Goal: Transaction & Acquisition: Book appointment/travel/reservation

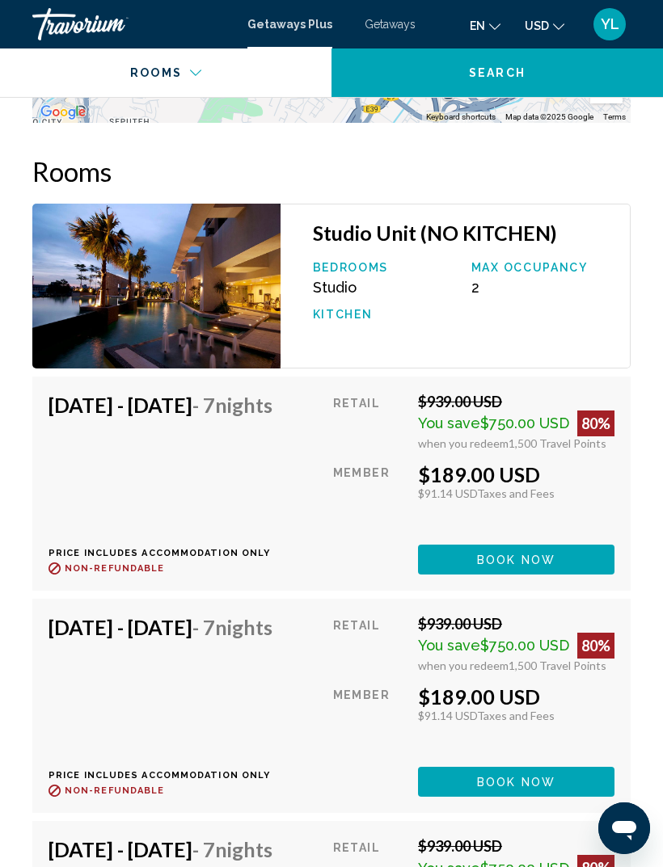
scroll to position [3181, 0]
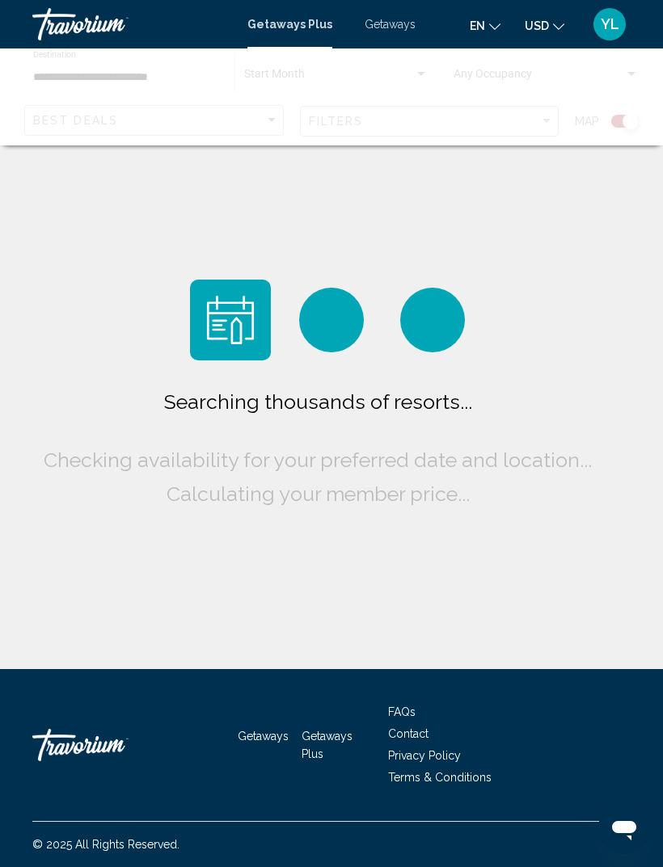
scroll to position [52, 0]
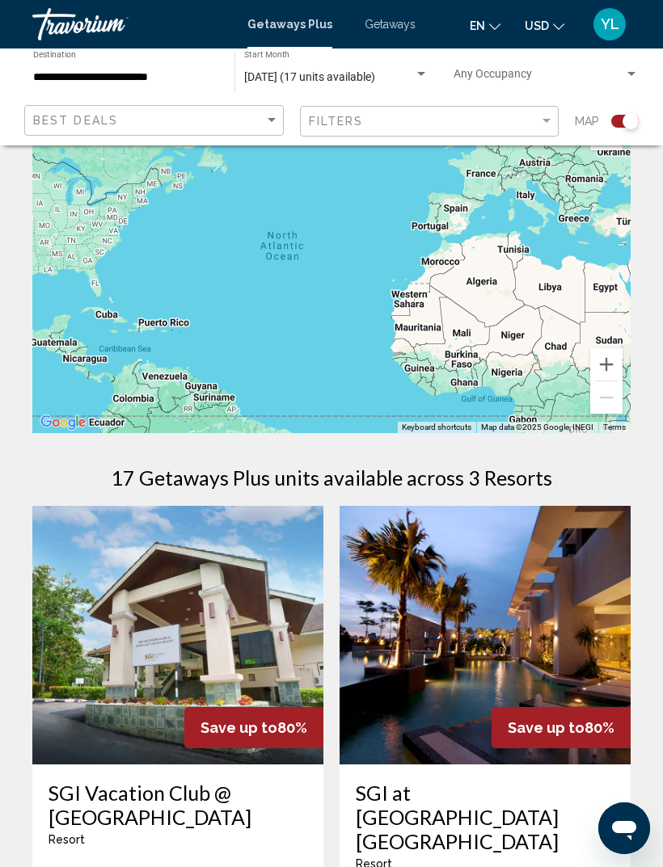
click at [411, 23] on span "Getaways" at bounding box center [389, 24] width 51 height 13
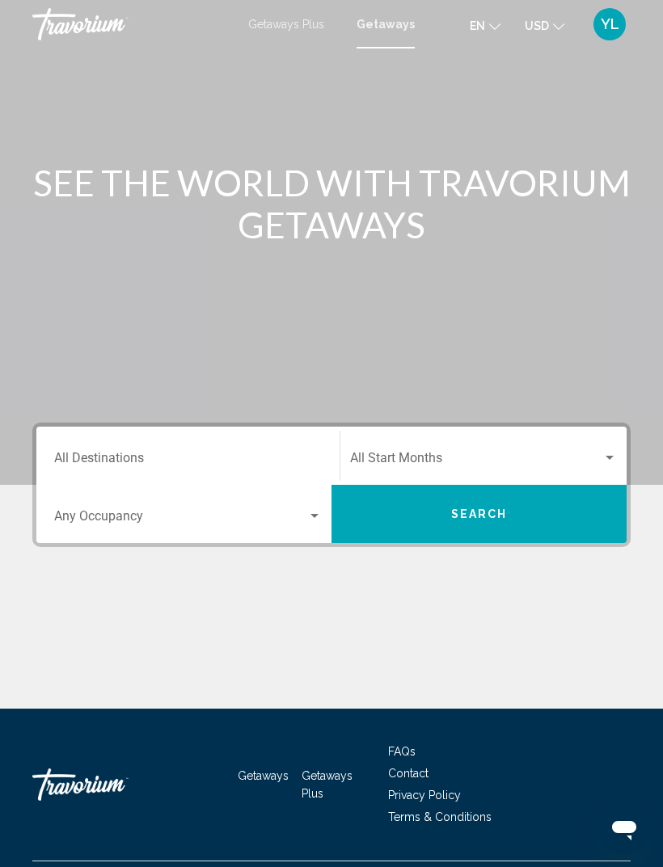
click at [288, 446] on div "Destination All Destinations" at bounding box center [187, 456] width 267 height 51
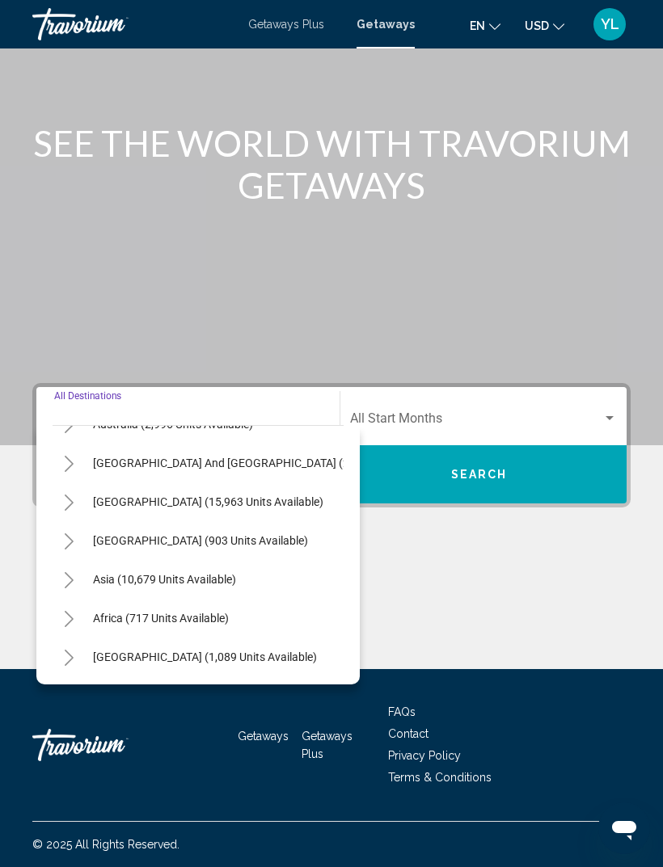
scroll to position [262, 0]
click at [242, 571] on button "Asia (10,679 units available)" at bounding box center [164, 579] width 159 height 37
type input "**********"
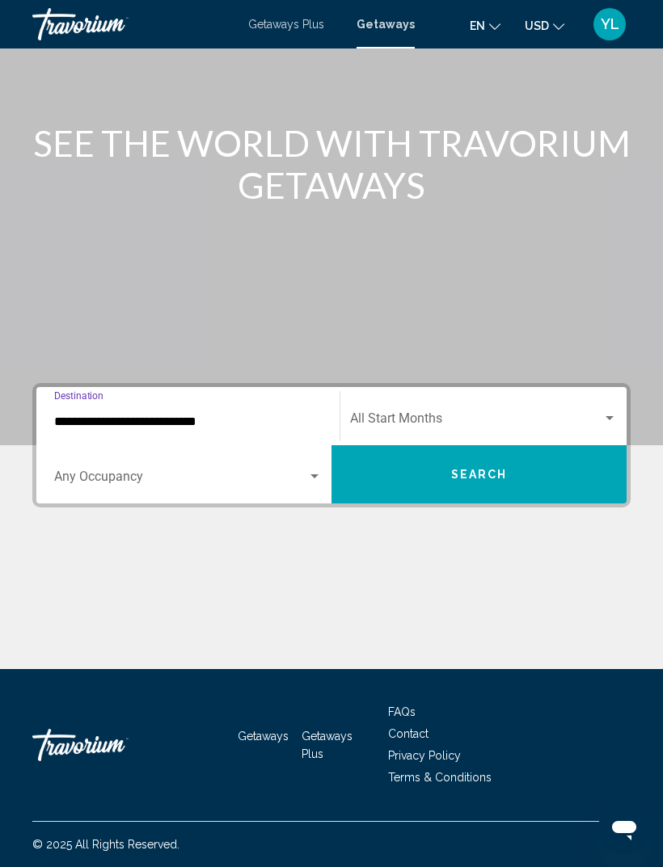
click at [546, 394] on div "Start Month All Start Months" at bounding box center [483, 416] width 267 height 51
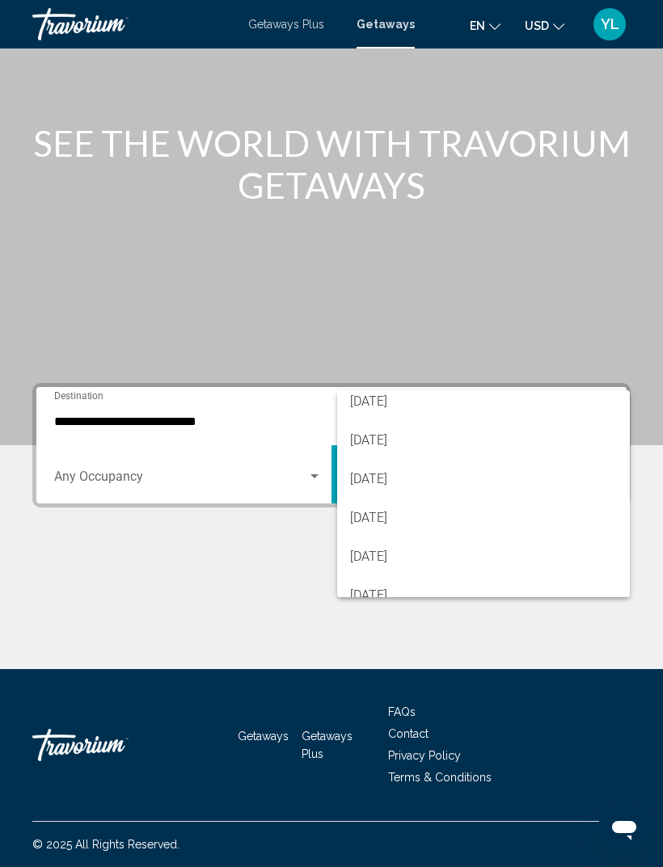
scroll to position [283, 0]
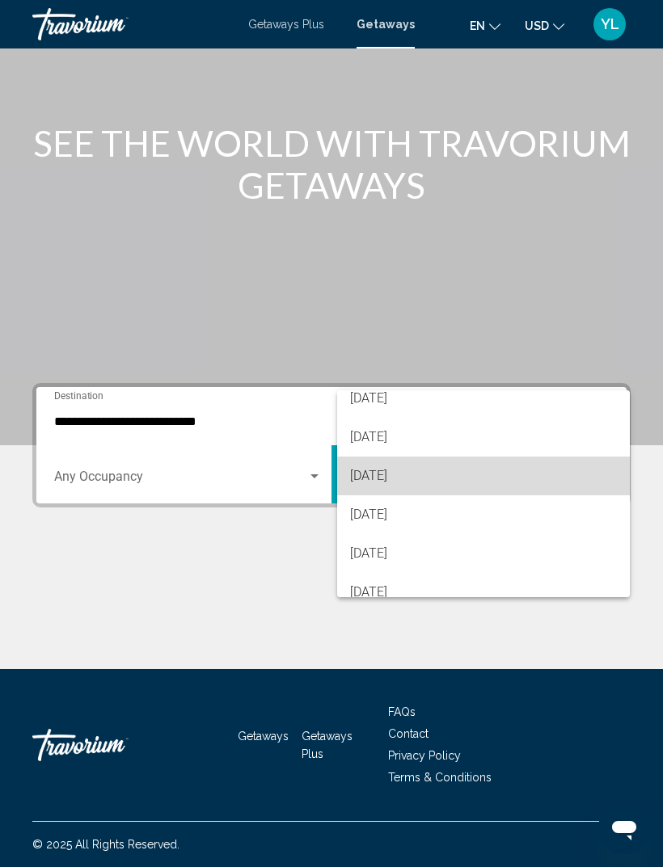
click at [493, 478] on span "[DATE]" at bounding box center [483, 476] width 267 height 39
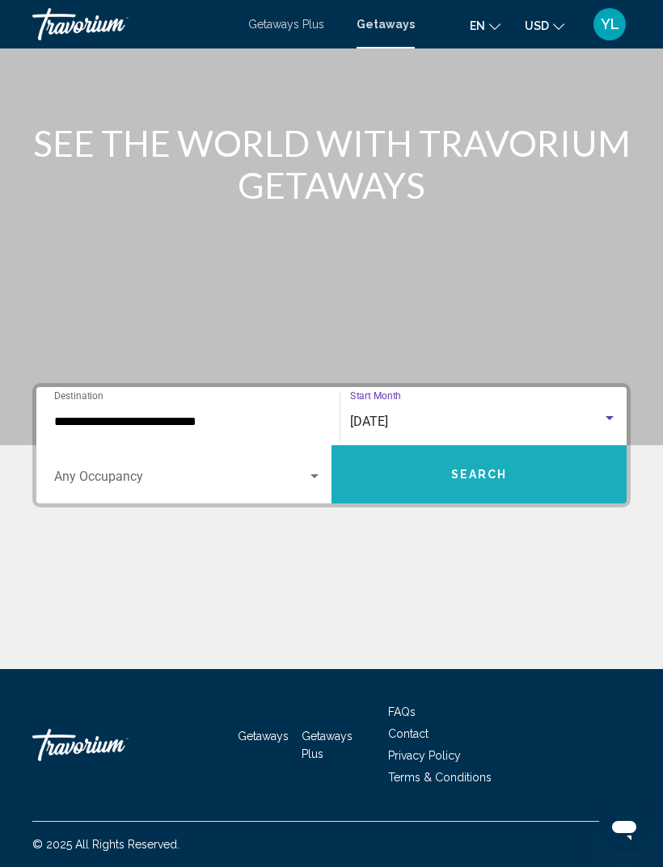
click at [519, 467] on button "Search" at bounding box center [478, 474] width 295 height 58
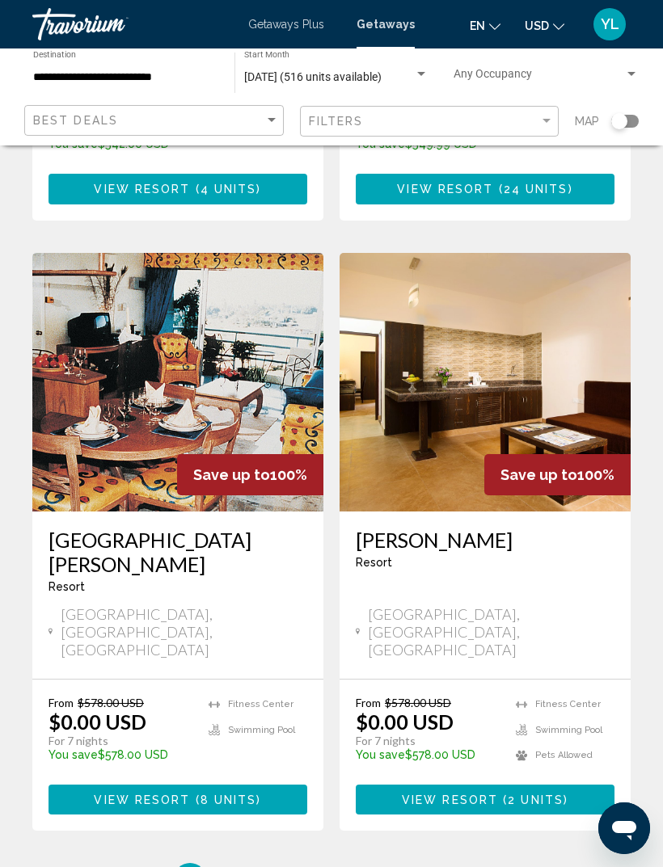
scroll to position [2954, 0]
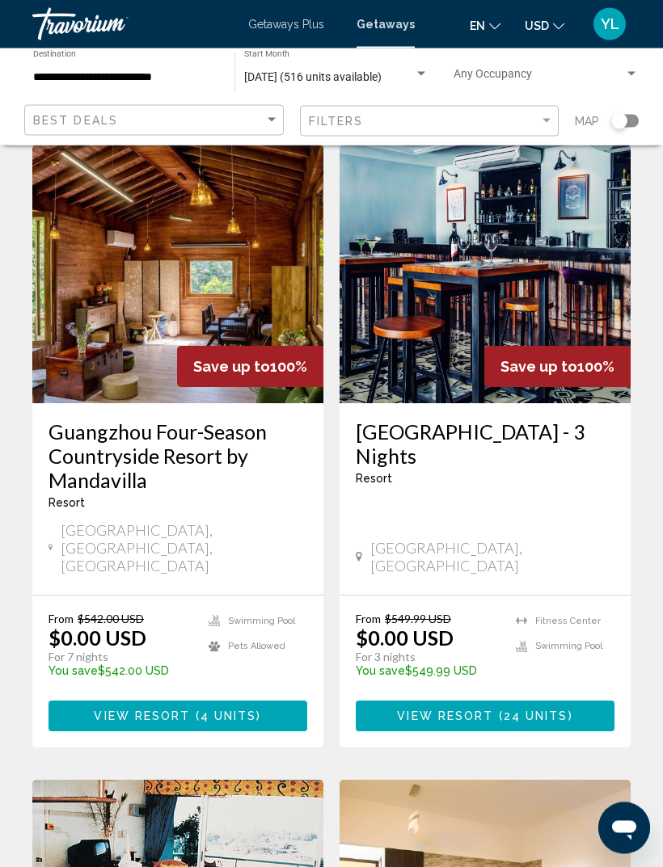
click at [660, 112] on div "**********" at bounding box center [331, 96] width 663 height 97
click at [630, 122] on div "Search widget" at bounding box center [624, 121] width 27 height 13
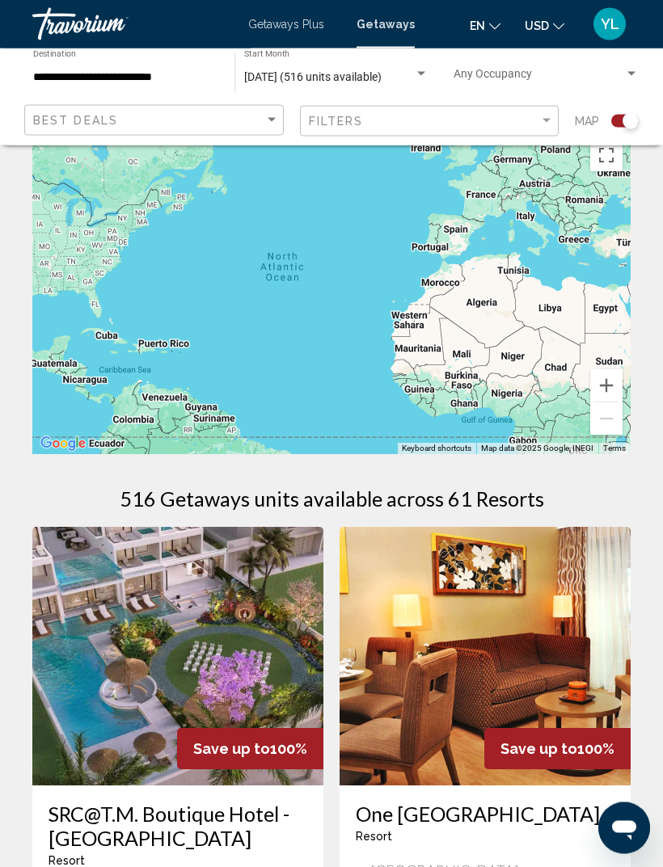
scroll to position [0, 0]
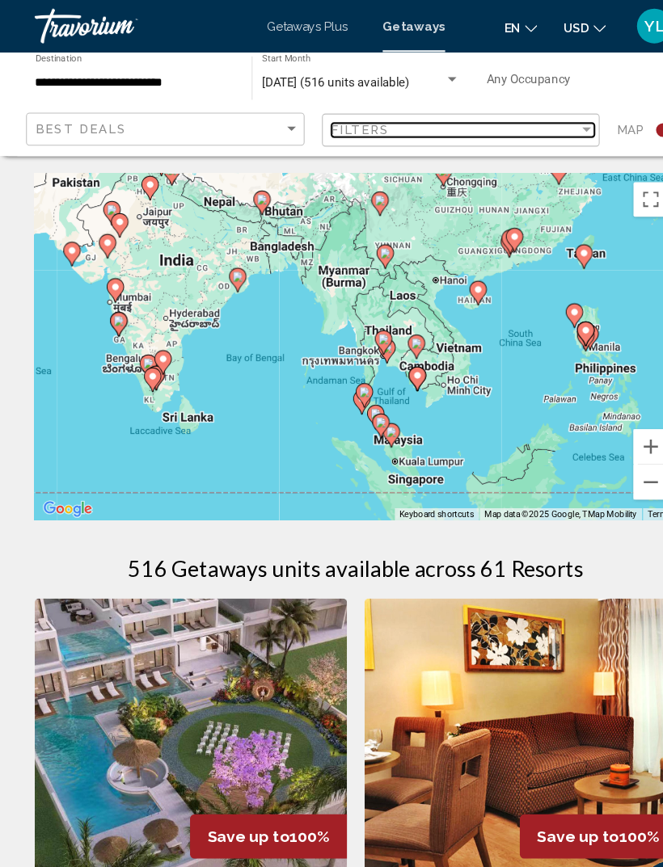
click at [404, 120] on div "Filters" at bounding box center [424, 121] width 231 height 13
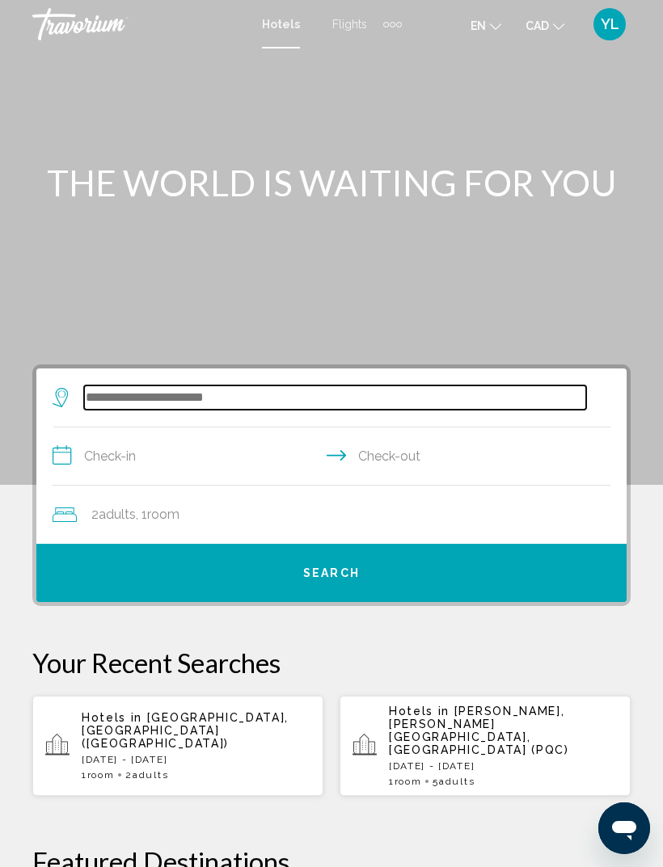
click at [400, 401] on input "Search widget" at bounding box center [335, 397] width 502 height 24
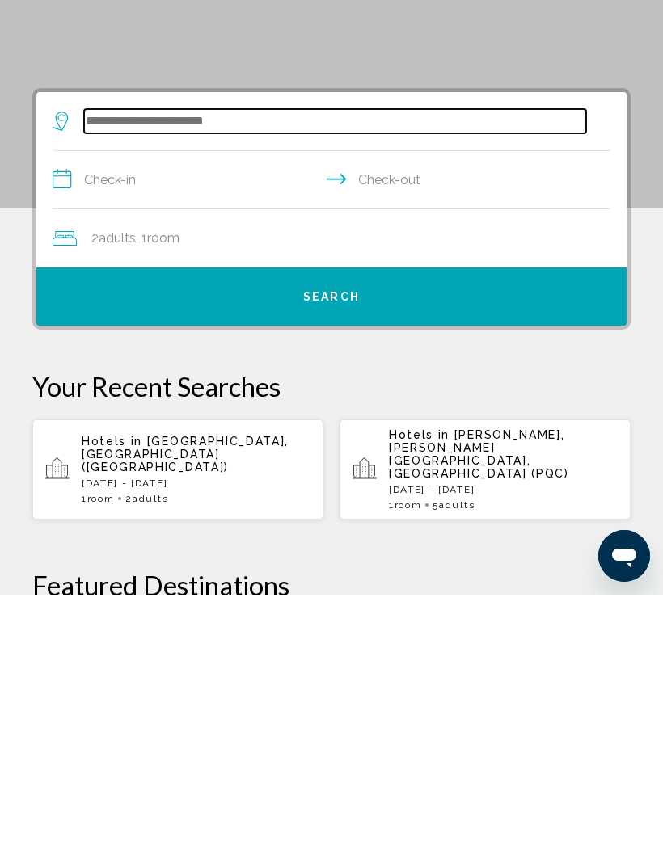
scroll to position [40, 0]
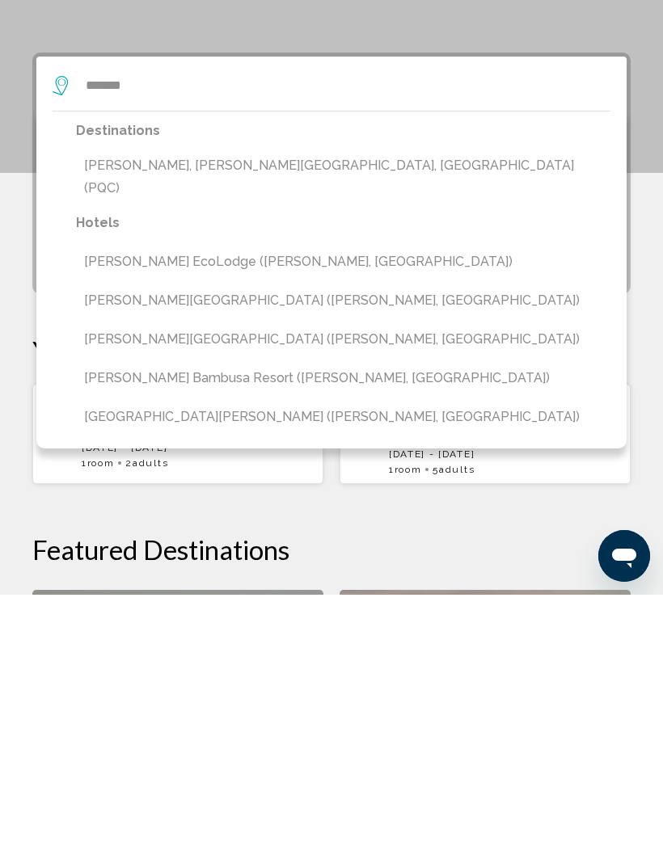
click at [366, 423] on button "Phu Quoc, Phu Quoc Island, Vietnam (PQC)" at bounding box center [343, 449] width 534 height 53
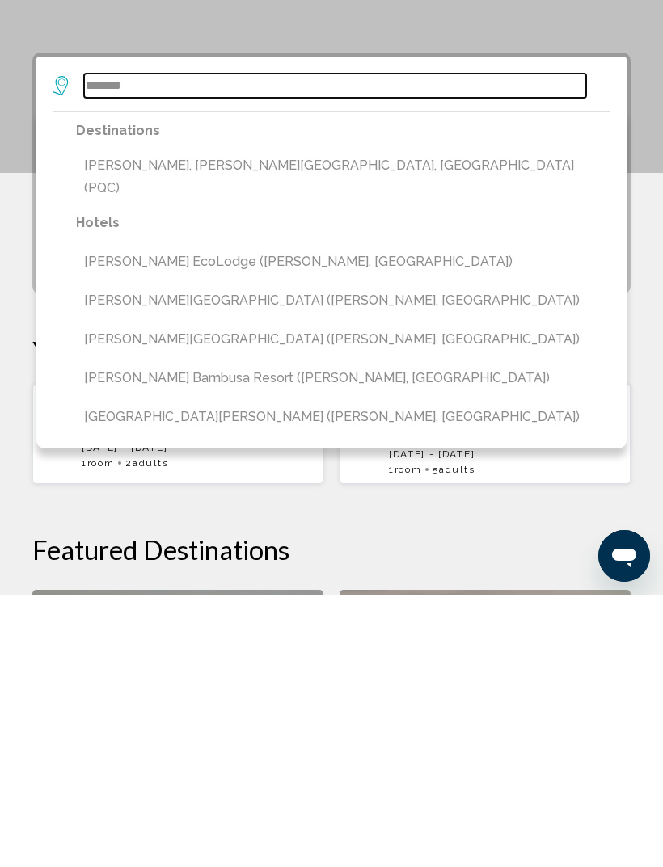
type input "**********"
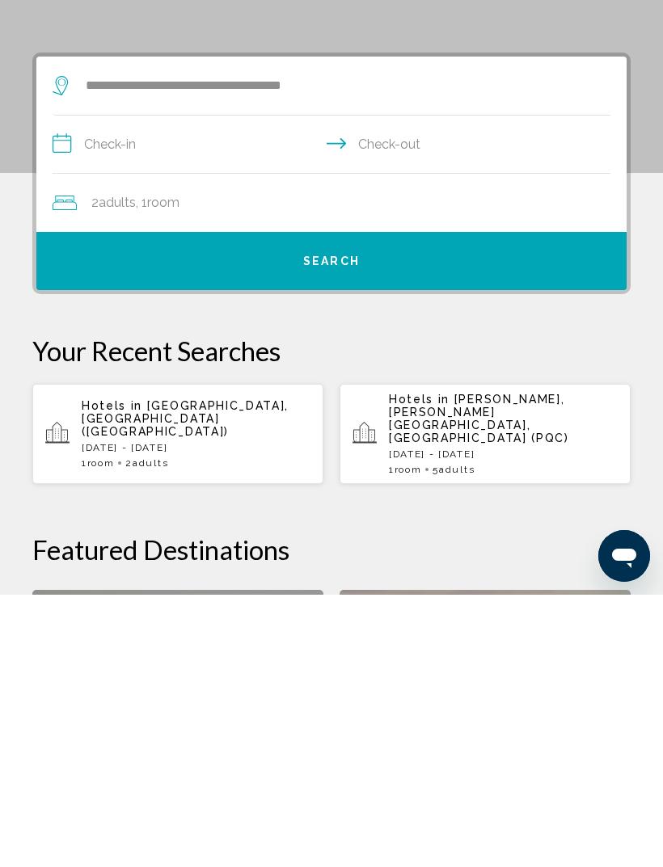
click at [248, 388] on input "**********" at bounding box center [335, 419] width 564 height 62
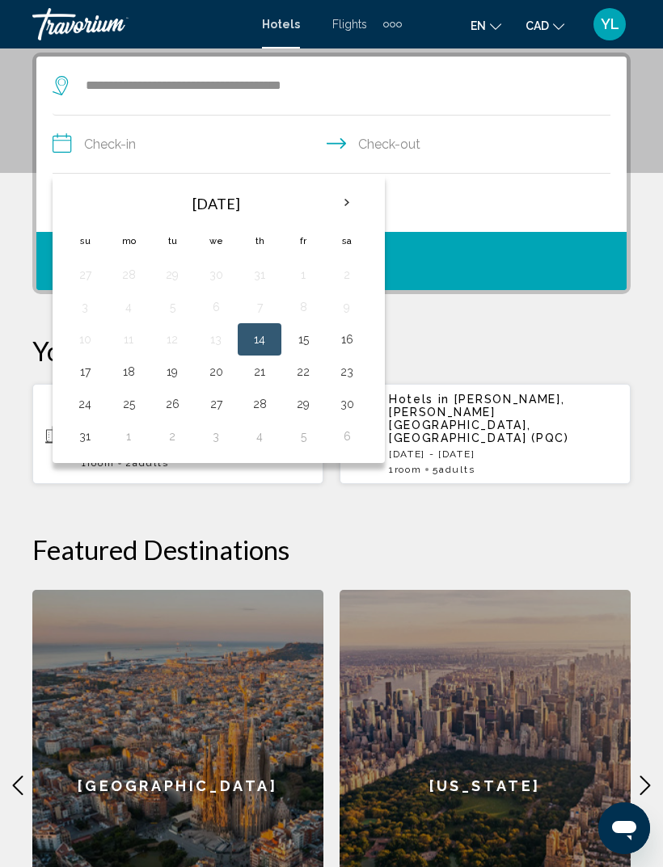
click at [348, 205] on th "Next month" at bounding box center [347, 203] width 44 height 36
click at [353, 202] on th "Next month" at bounding box center [347, 203] width 44 height 36
click at [355, 196] on th "Next month" at bounding box center [347, 203] width 44 height 36
click at [350, 197] on th "Next month" at bounding box center [347, 203] width 44 height 36
click at [353, 199] on th "Next month" at bounding box center [347, 203] width 44 height 36
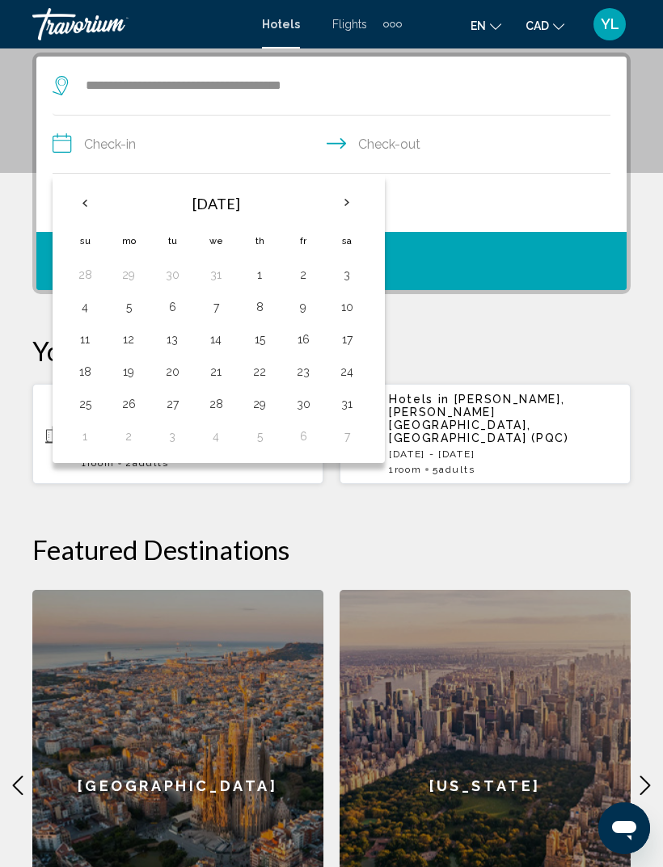
click at [354, 200] on th "Next month" at bounding box center [347, 203] width 44 height 36
click at [356, 202] on th "Next month" at bounding box center [347, 203] width 44 height 36
click at [359, 192] on th "Next month" at bounding box center [347, 203] width 44 height 36
click at [353, 199] on th "Next month" at bounding box center [347, 203] width 44 height 36
click at [98, 199] on th "Previous month" at bounding box center [85, 203] width 44 height 36
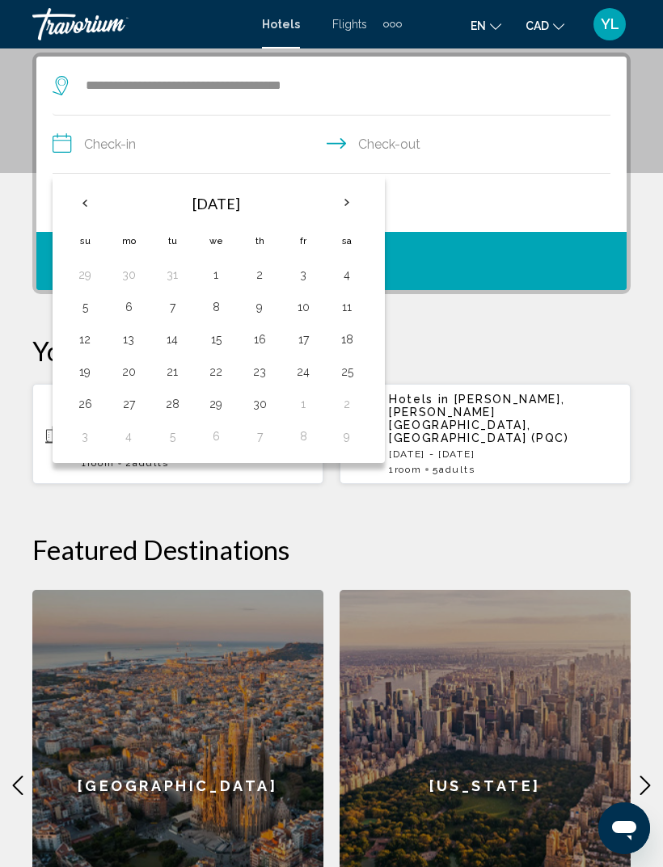
click at [131, 305] on button "6" at bounding box center [129, 307] width 26 height 23
click at [358, 337] on button "18" at bounding box center [347, 339] width 26 height 23
type input "**********"
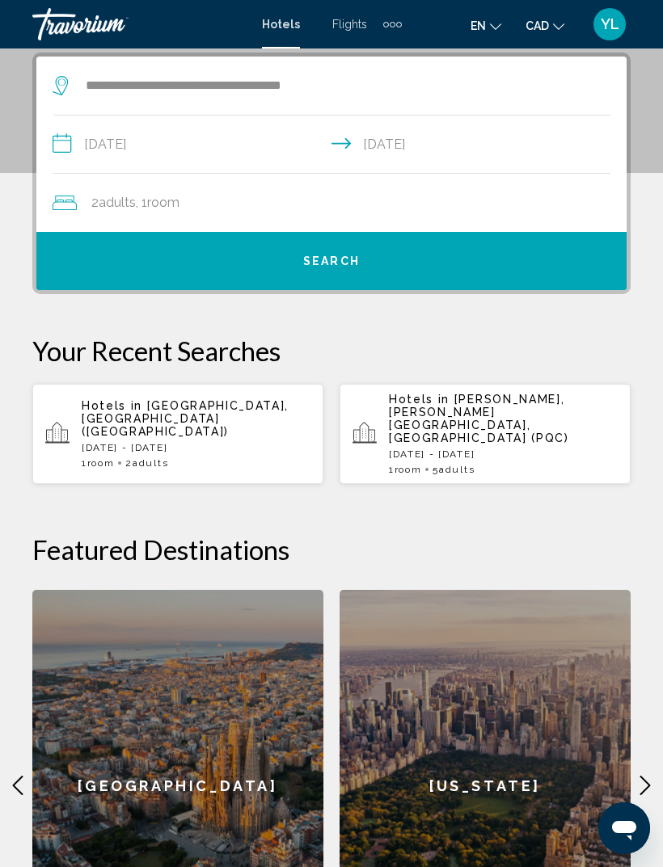
click at [344, 262] on span "Search" at bounding box center [331, 261] width 57 height 13
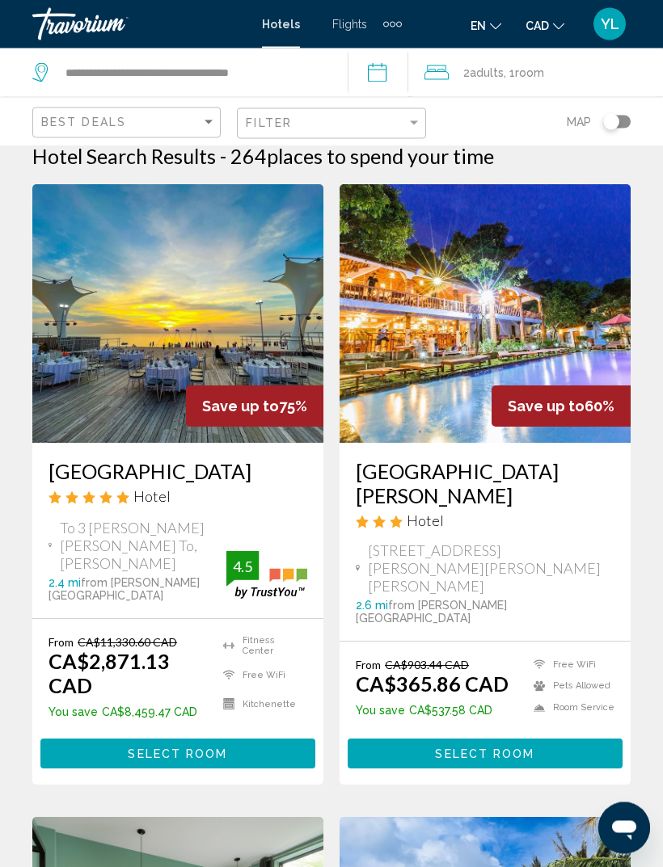
scroll to position [11, 0]
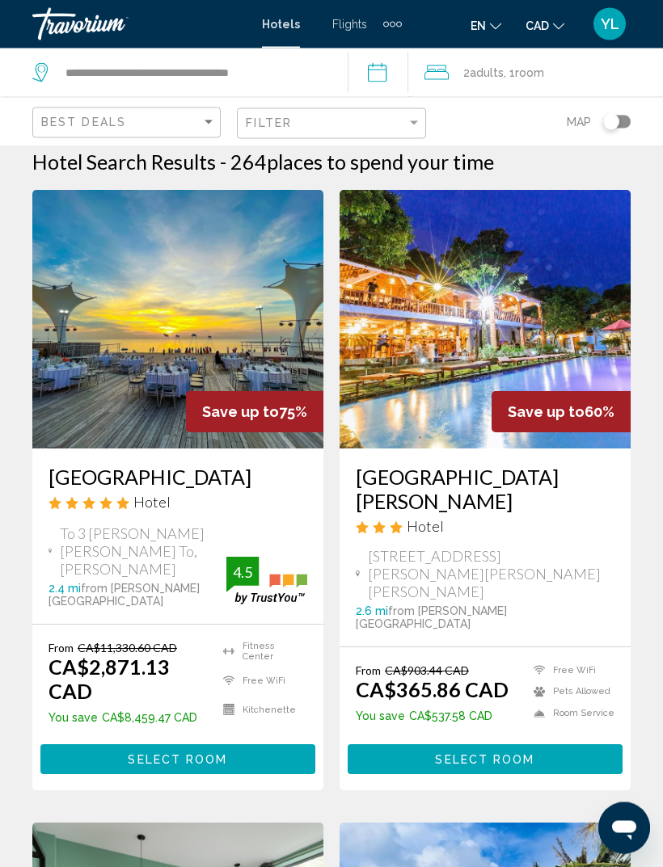
click at [256, 498] on div "Hotel" at bounding box center [177, 503] width 259 height 18
click at [250, 481] on h3 "Sunset Sanato Resort & Villas" at bounding box center [177, 477] width 259 height 24
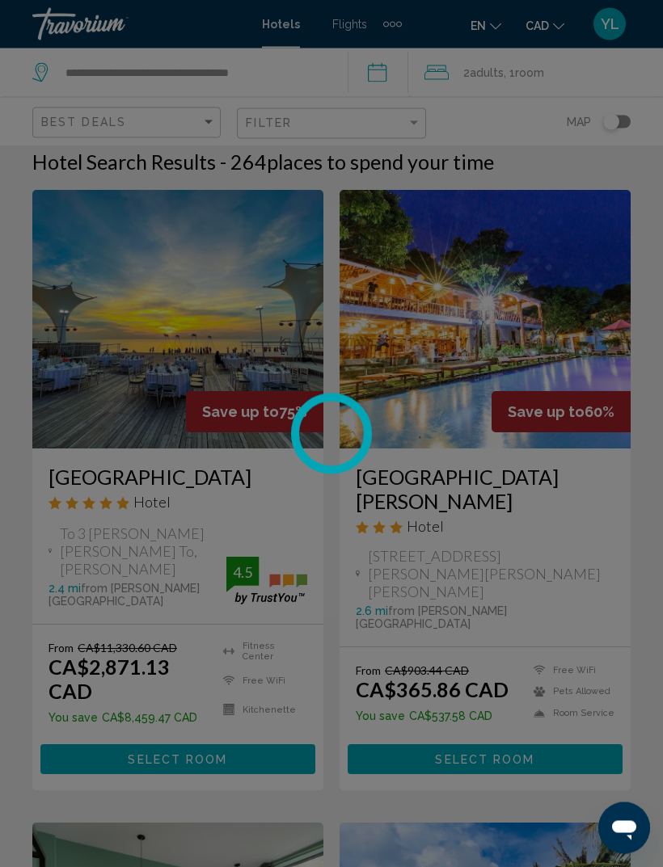
scroll to position [12, 0]
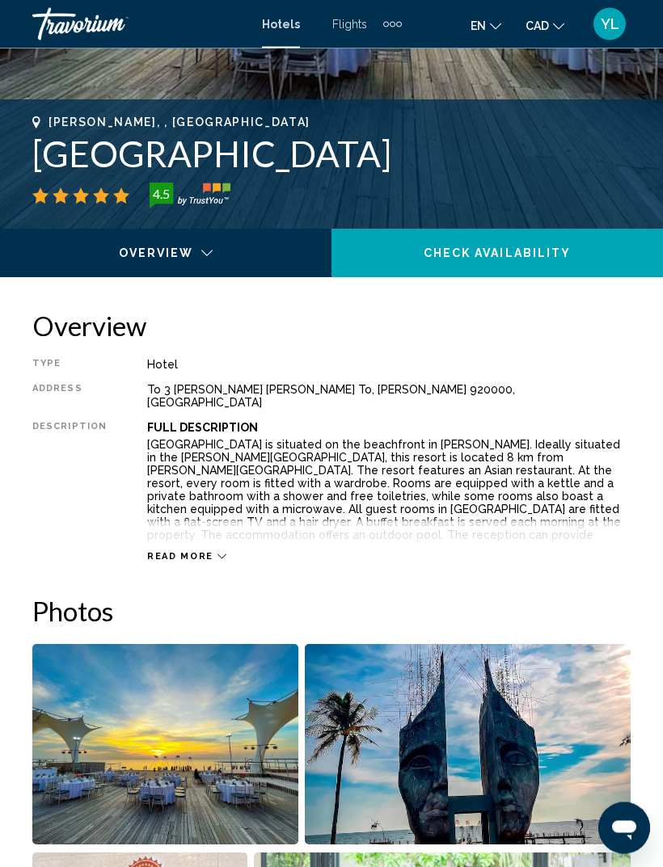
scroll to position [588, 0]
click at [211, 529] on div "Read more" at bounding box center [388, 540] width 483 height 44
click at [195, 551] on span "Read more" at bounding box center [180, 556] width 66 height 11
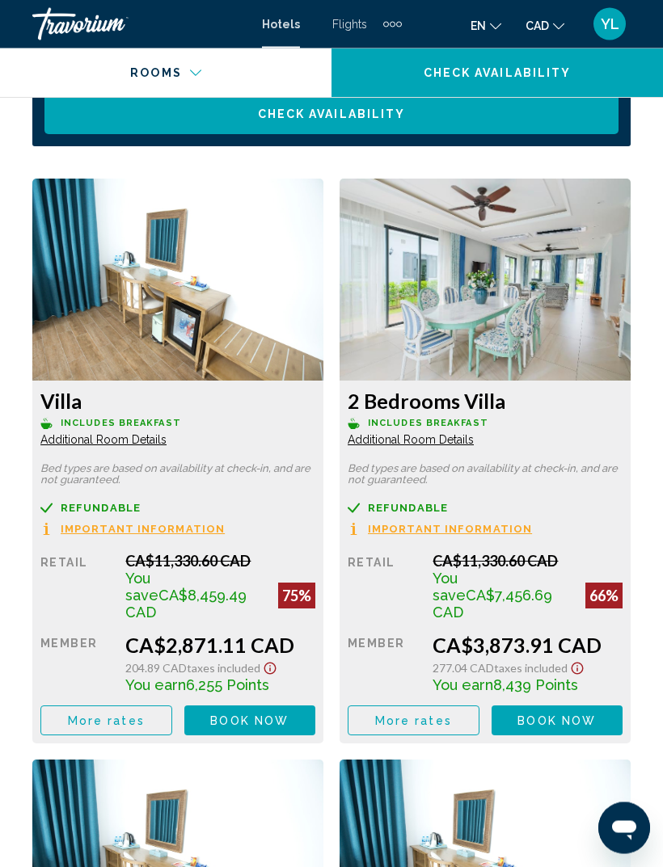
scroll to position [2920, 0]
click at [282, 306] on img "Main content" at bounding box center [177, 280] width 291 height 202
click at [269, 322] on img "Main content" at bounding box center [177, 280] width 291 height 202
click at [147, 706] on button "More rates" at bounding box center [106, 721] width 132 height 30
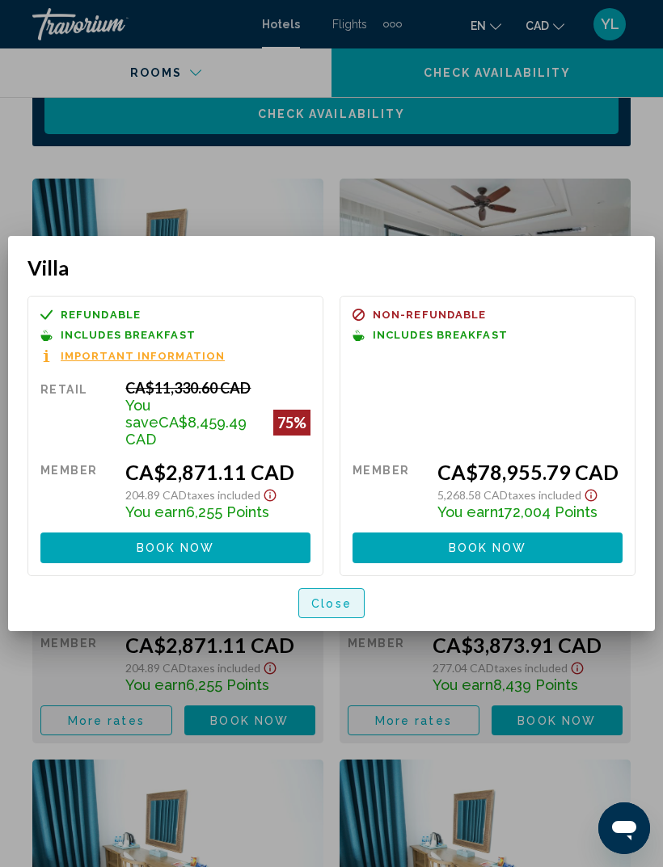
click at [332, 588] on button "Close" at bounding box center [331, 603] width 66 height 30
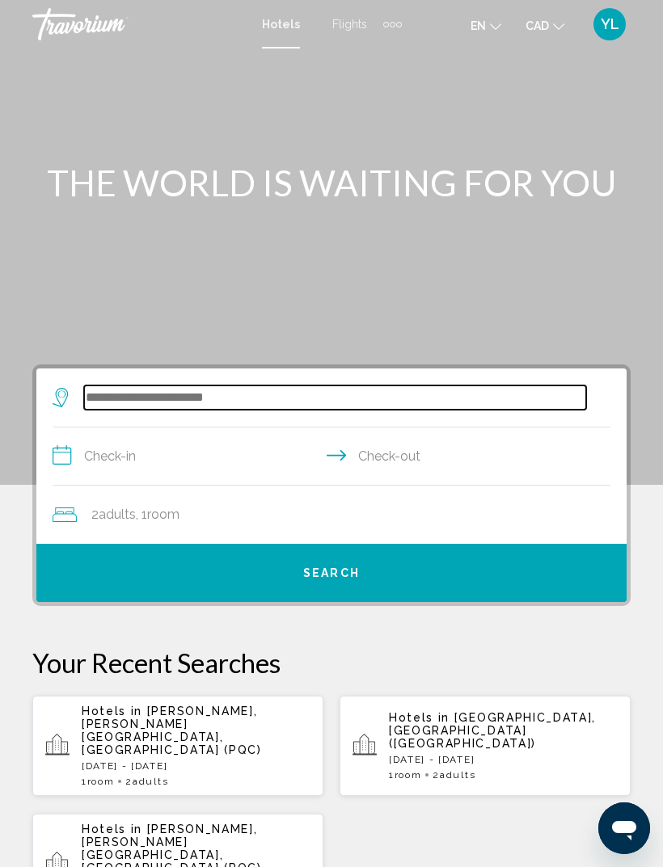
click at [318, 399] on input "Search widget" at bounding box center [335, 397] width 502 height 24
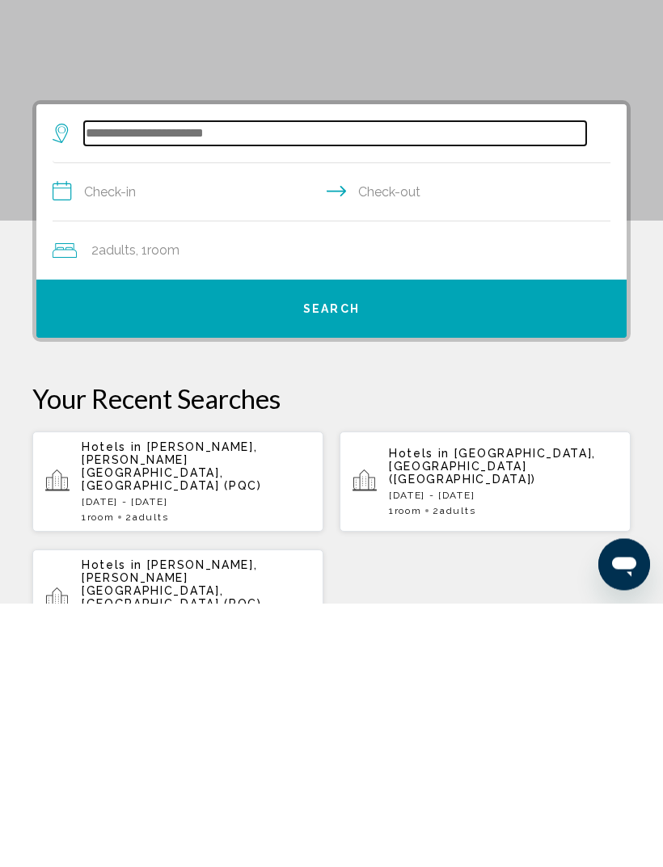
scroll to position [40, 0]
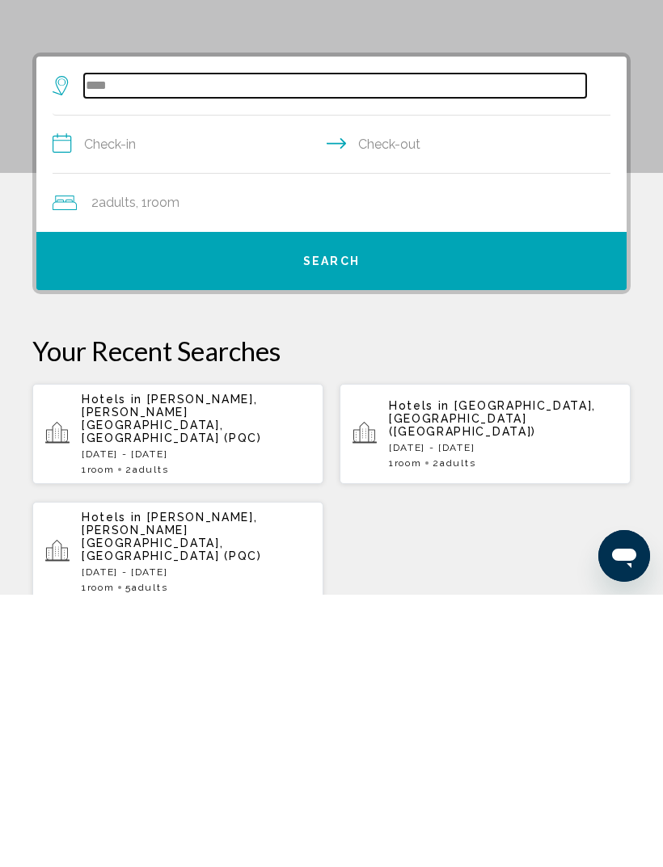
type input "***"
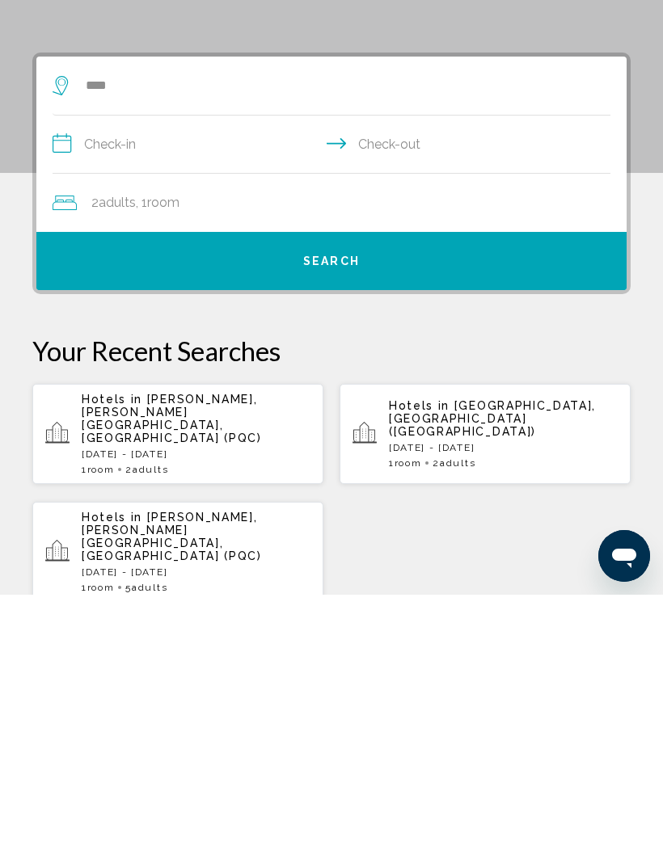
click at [263, 665] on p "Hotels in Phu Quoc, Phu Quoc Island, Vietnam (PQC)" at bounding box center [196, 691] width 229 height 52
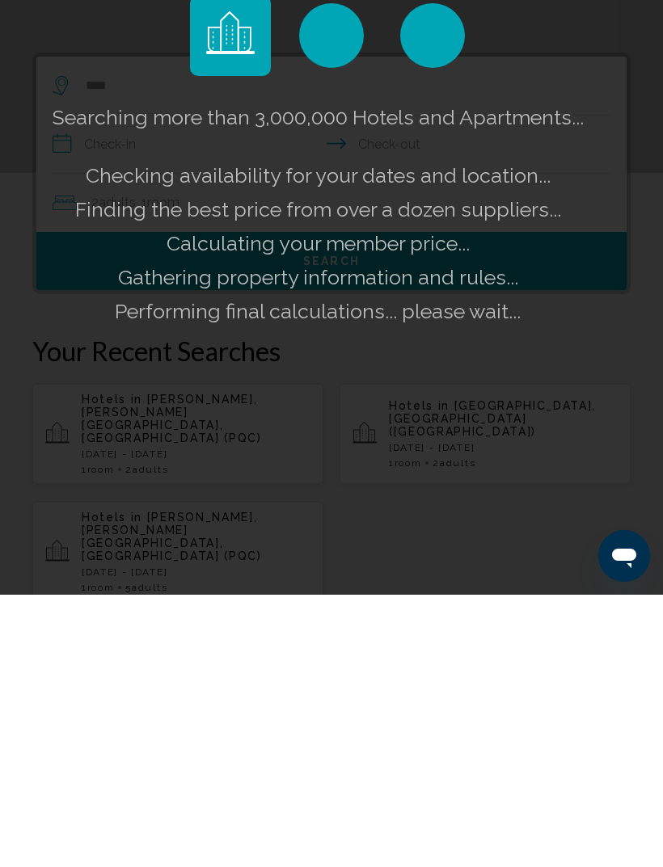
scroll to position [312, 0]
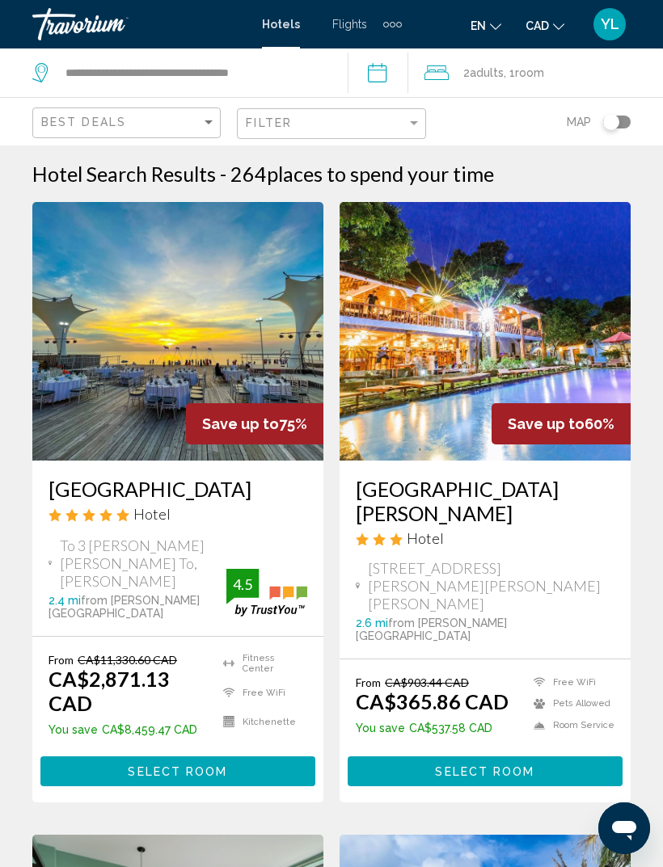
click at [391, 74] on input "**********" at bounding box center [381, 74] width 67 height 53
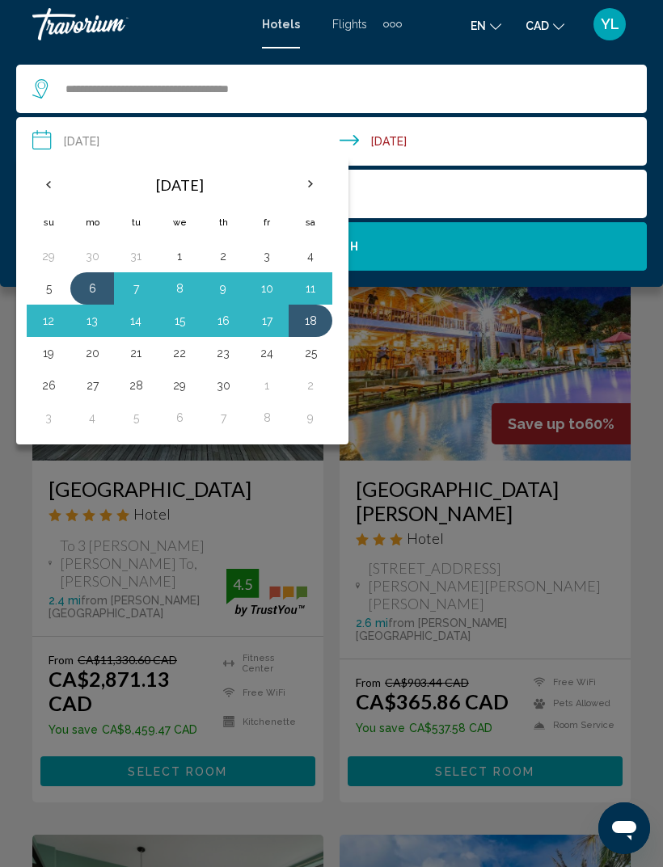
click at [187, 285] on button "8" at bounding box center [179, 288] width 26 height 23
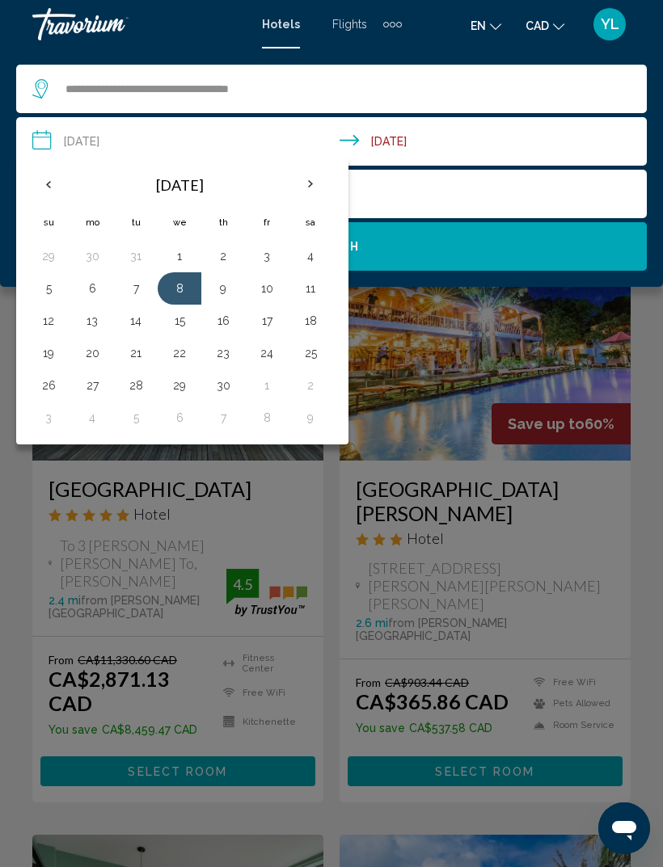
click at [134, 288] on button "7" at bounding box center [136, 288] width 26 height 23
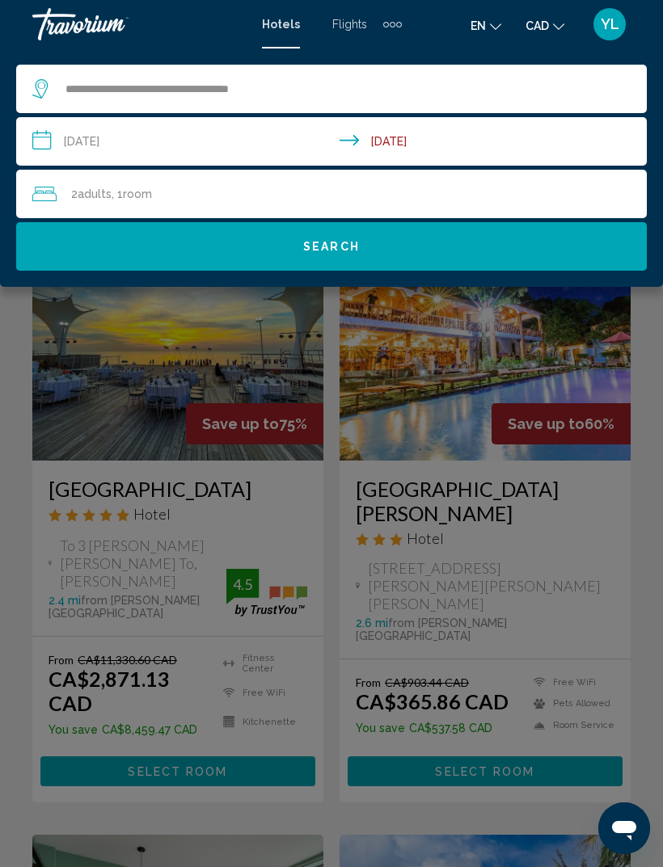
click at [214, 152] on input "**********" at bounding box center [334, 143] width 637 height 53
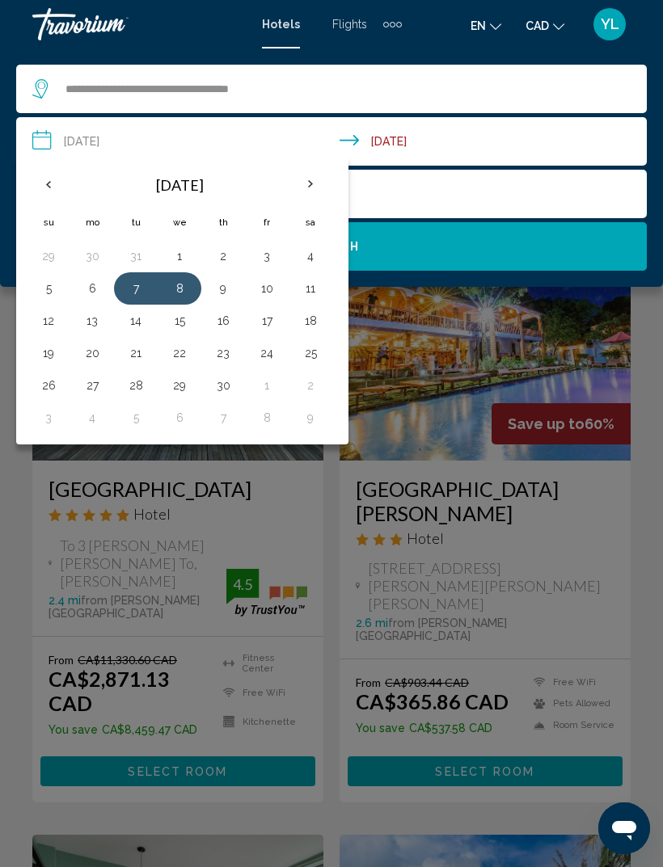
click at [99, 281] on button "6" at bounding box center [92, 288] width 26 height 23
click at [274, 289] on button "10" at bounding box center [267, 288] width 26 height 23
type input "**********"
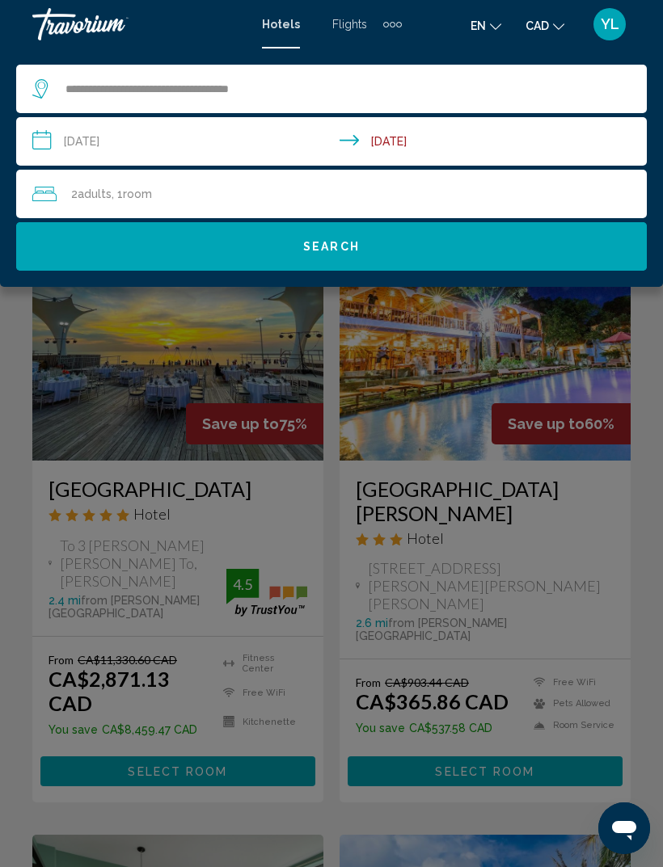
click at [373, 251] on button "Search" at bounding box center [331, 246] width 630 height 48
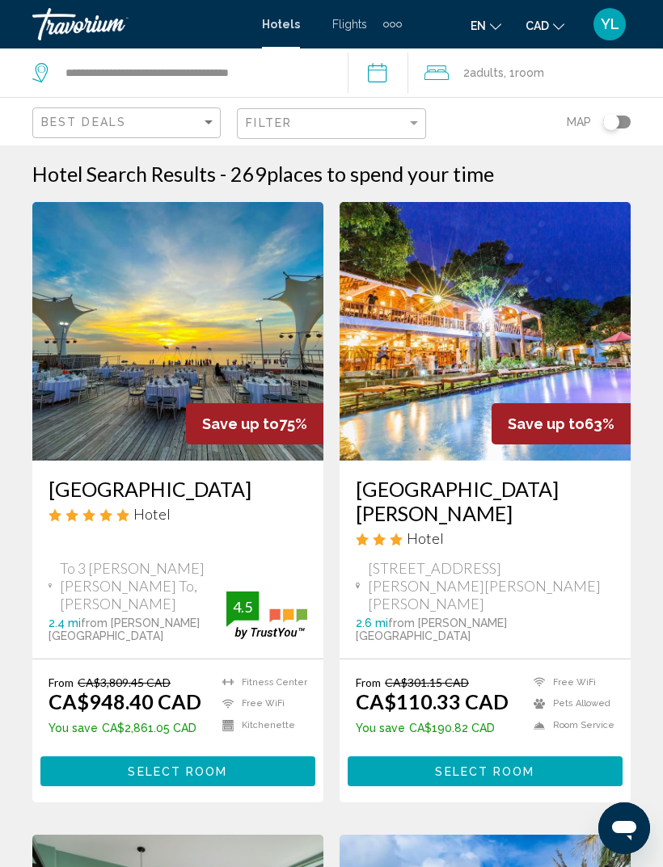
click at [617, 122] on div "Toggle map" at bounding box center [611, 122] width 16 height 16
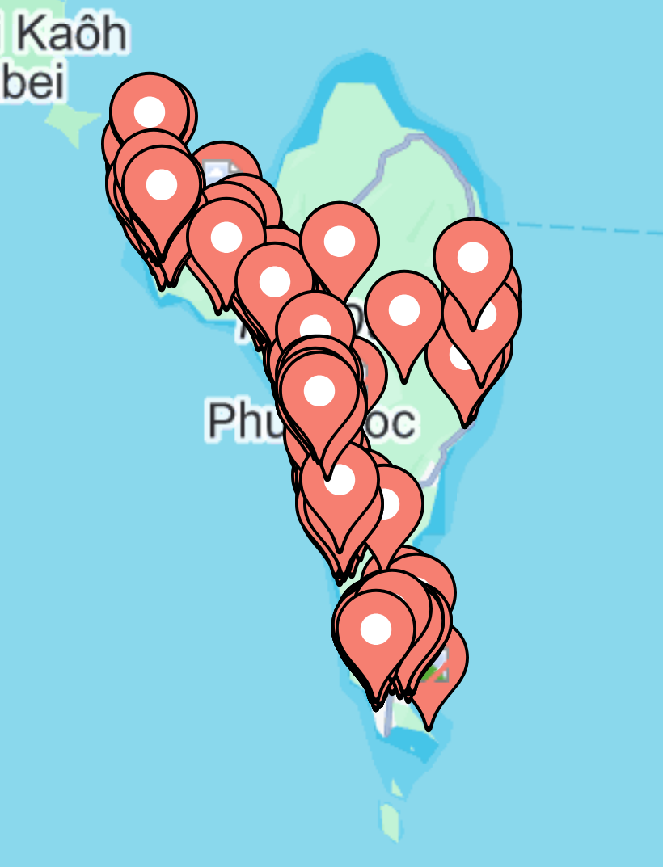
click at [103, 126] on div "To activate drag with keyboard, press Alt + Enter. Once in keyboard drag state,…" at bounding box center [331, 455] width 663 height 722
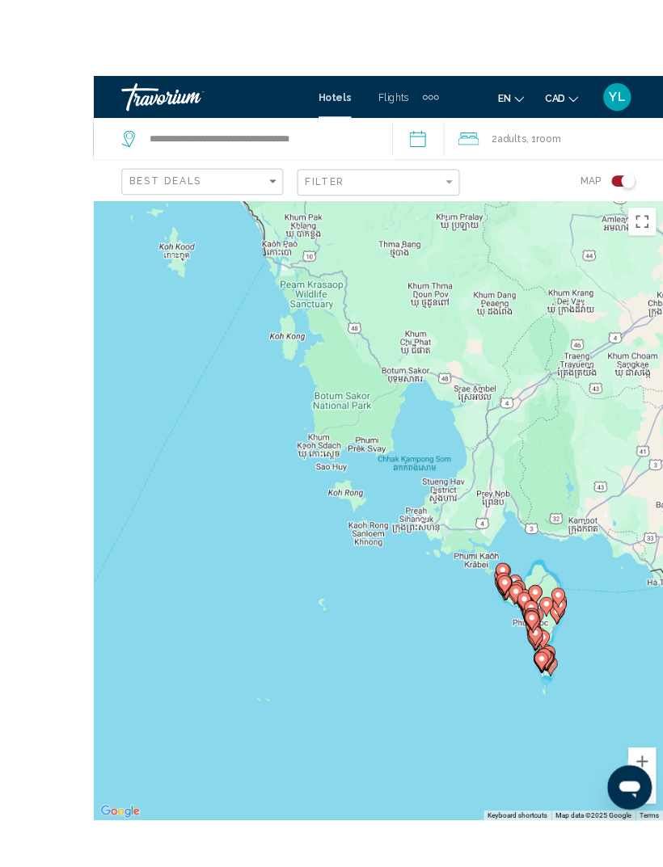
scroll to position [32, 0]
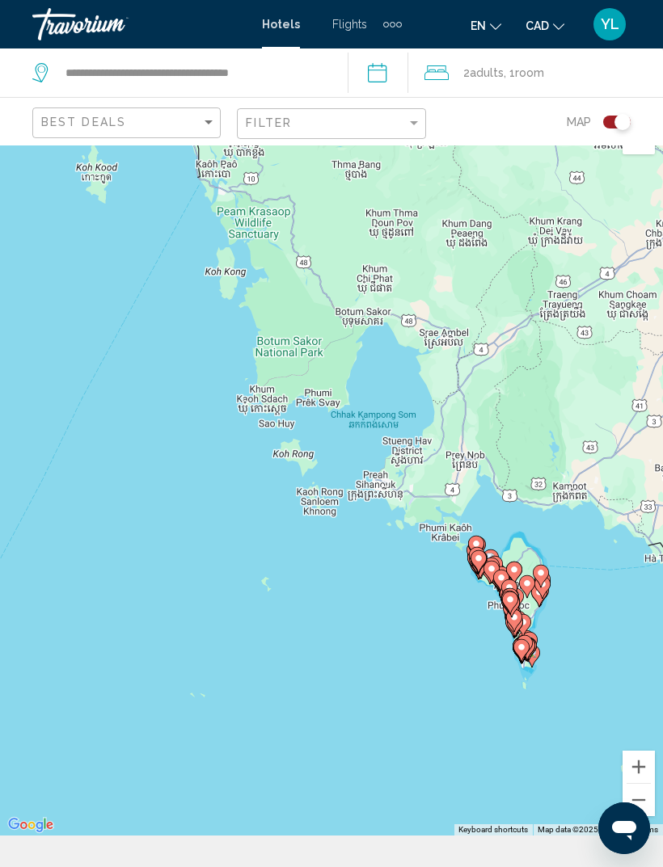
click at [598, 127] on button "Toggle map" at bounding box center [611, 122] width 40 height 15
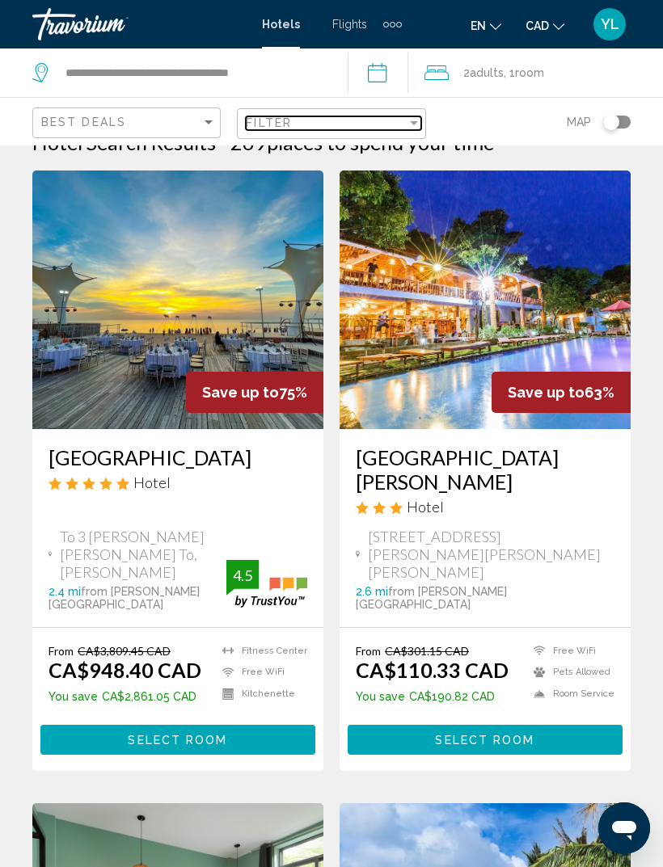
click at [415, 128] on div "Filter" at bounding box center [413, 122] width 15 height 13
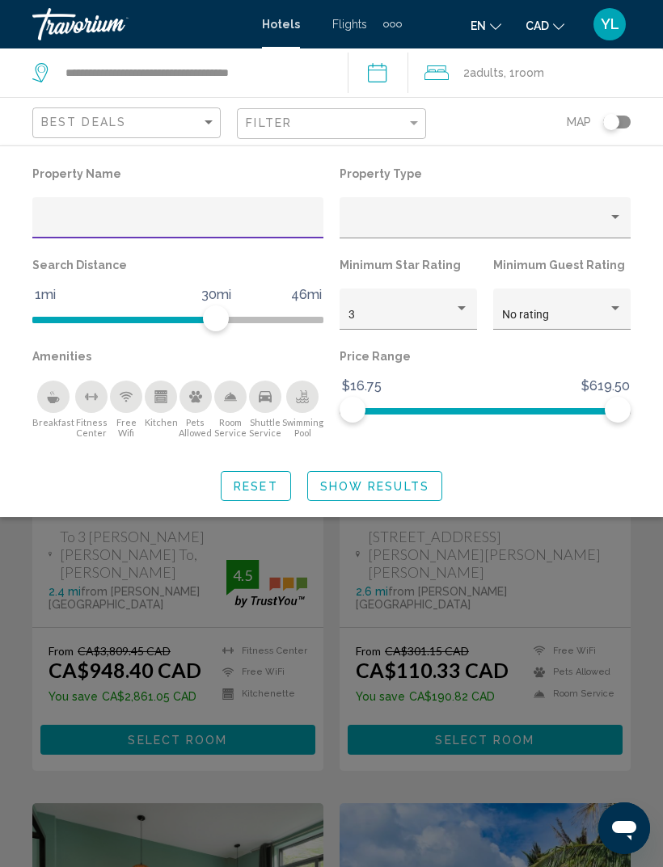
click at [276, 228] on input "Hotel Filters" at bounding box center [178, 223] width 274 height 13
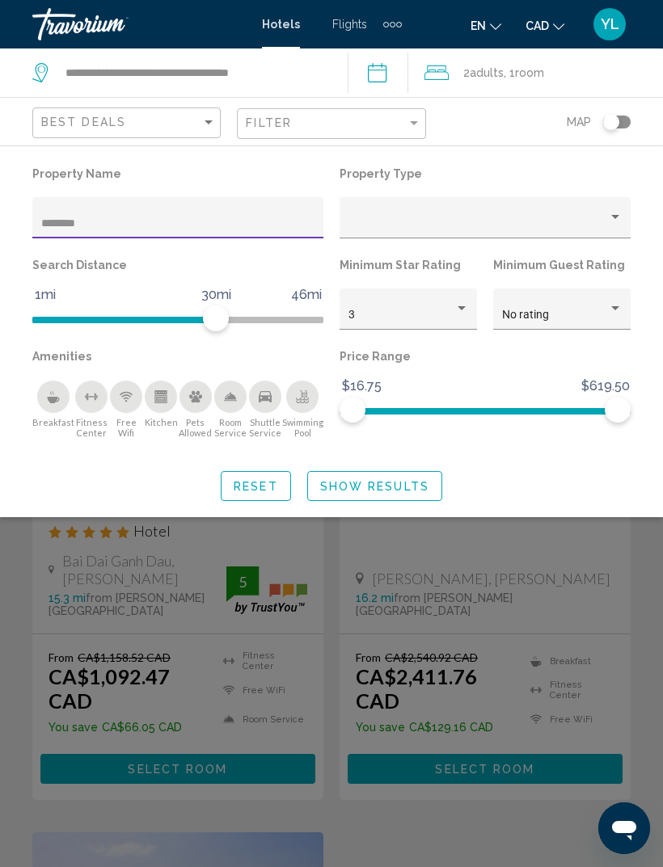
type input "********"
click at [615, 215] on div "Property type" at bounding box center [615, 217] width 15 height 13
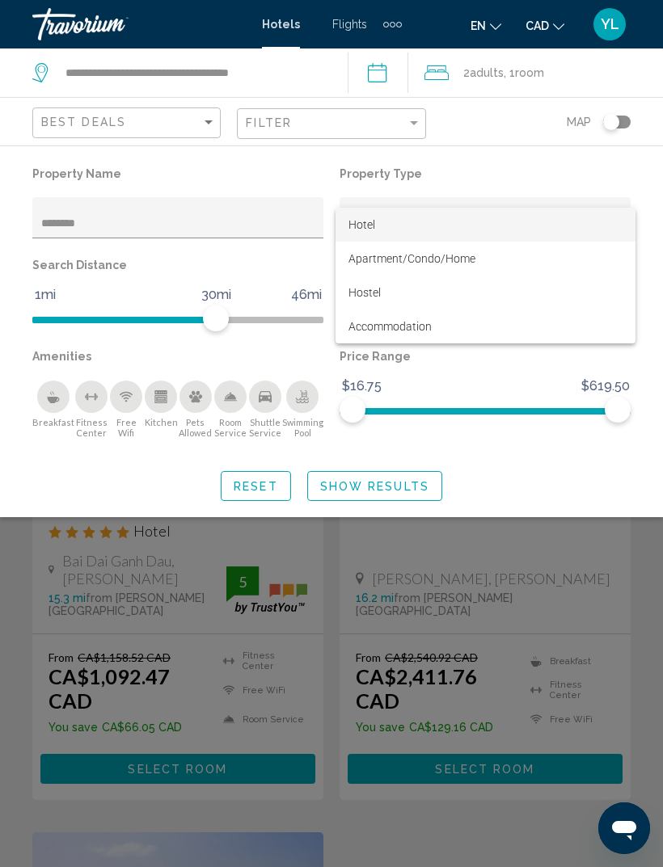
click at [258, 210] on div at bounding box center [331, 433] width 663 height 867
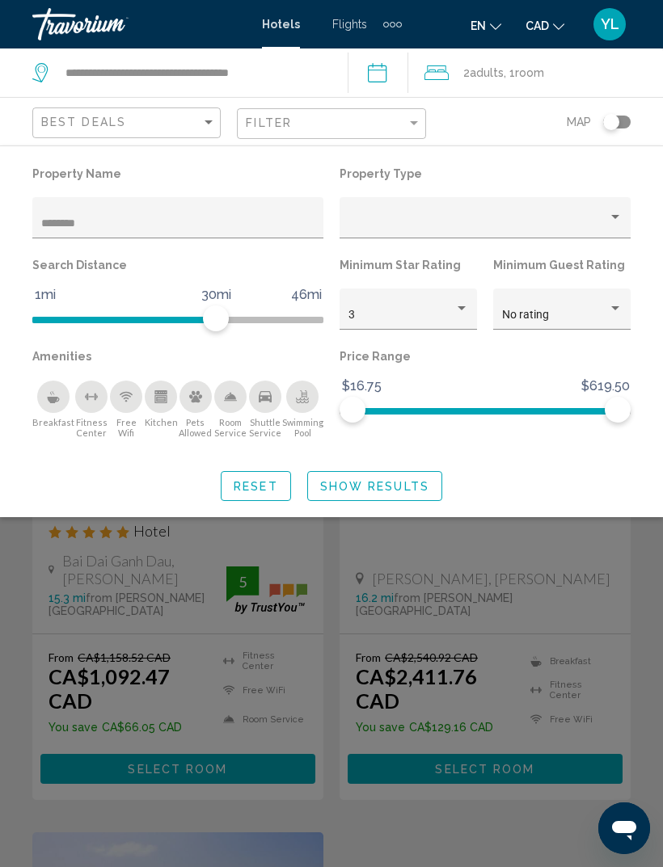
click at [238, 223] on input "********" at bounding box center [178, 223] width 274 height 13
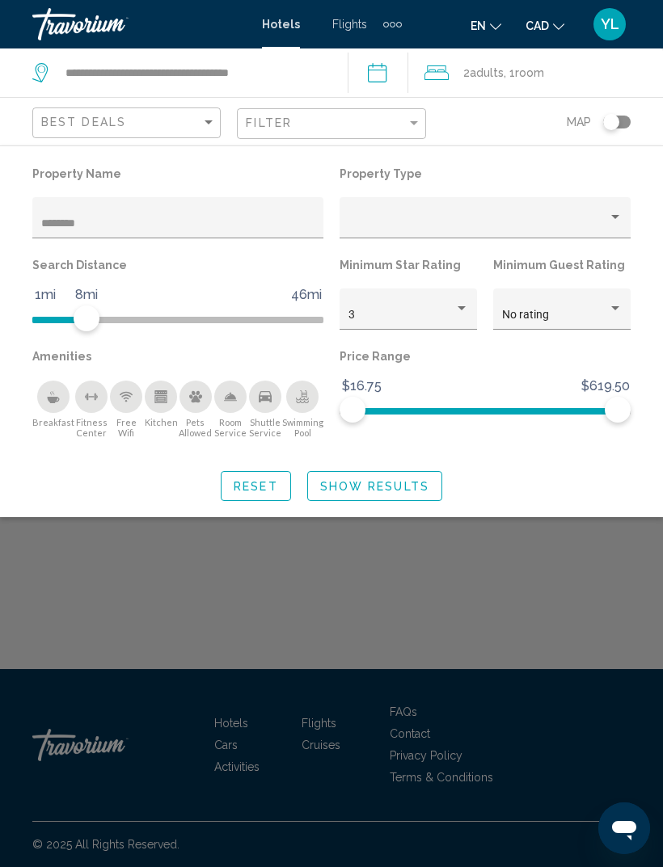
click at [399, 482] on span "Show Results" at bounding box center [374, 486] width 109 height 13
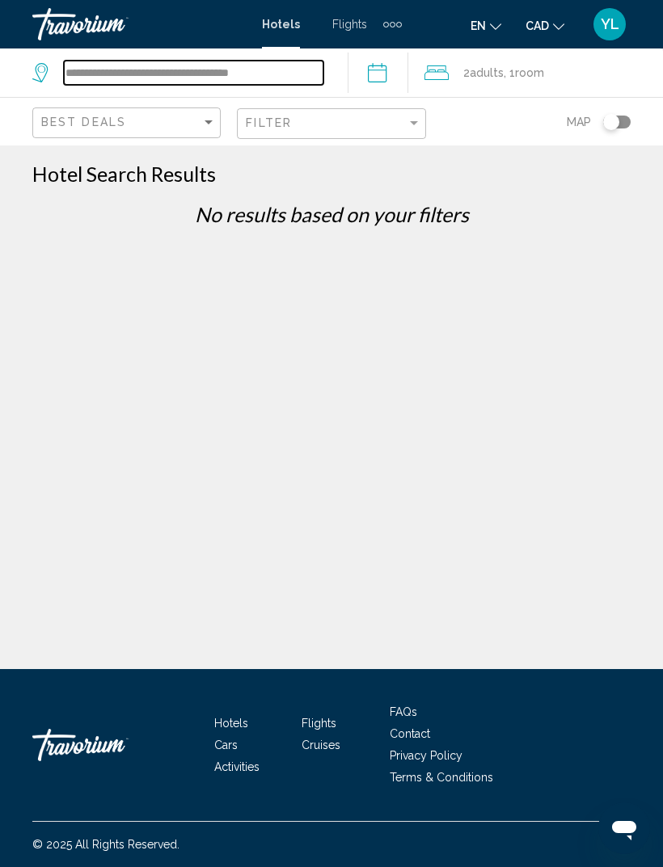
click at [323, 81] on input "**********" at bounding box center [193, 73] width 259 height 24
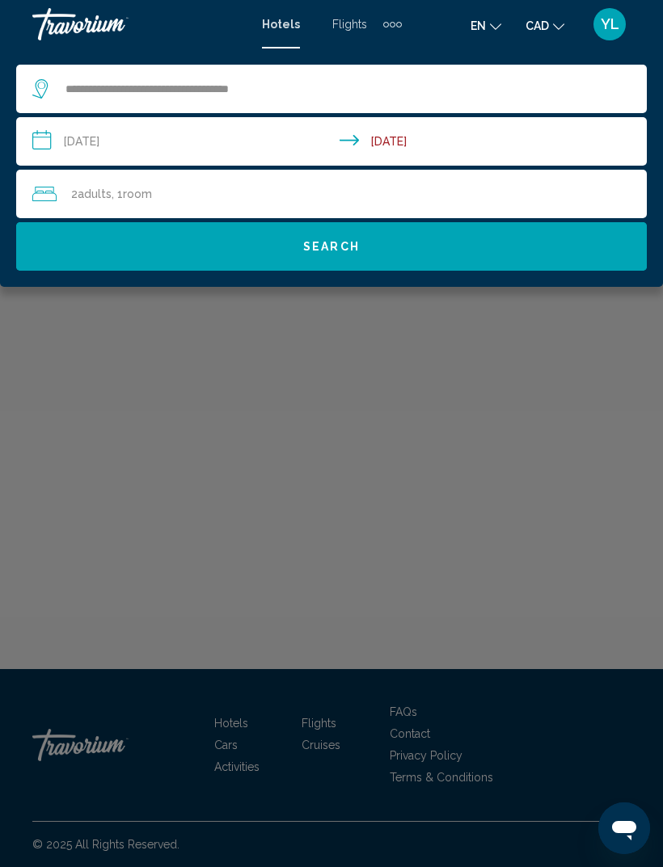
click at [514, 141] on input "**********" at bounding box center [334, 143] width 637 height 53
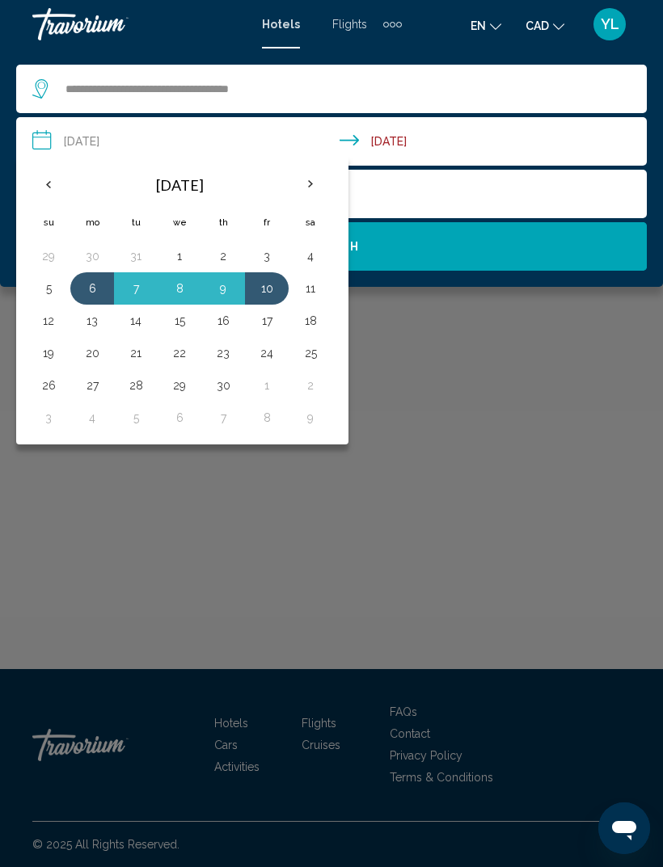
click at [314, 290] on button "11" at bounding box center [310, 288] width 26 height 23
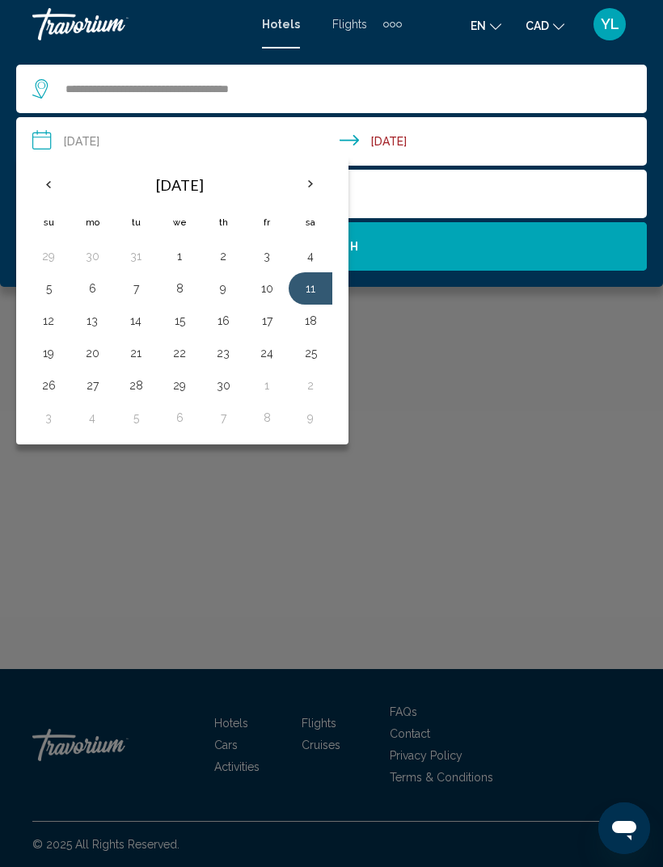
click at [265, 289] on button "10" at bounding box center [267, 288] width 26 height 23
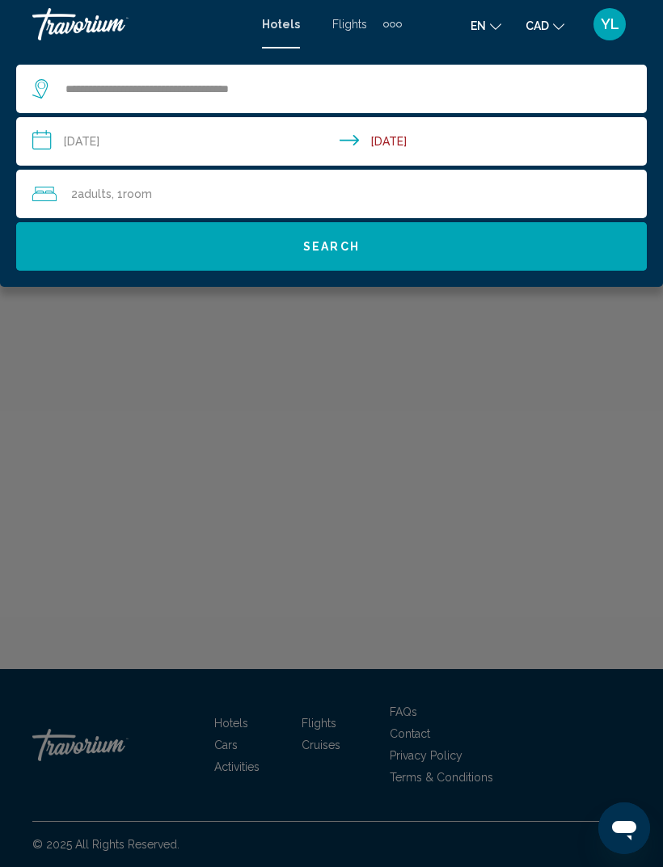
click at [120, 146] on input "**********" at bounding box center [334, 143] width 637 height 53
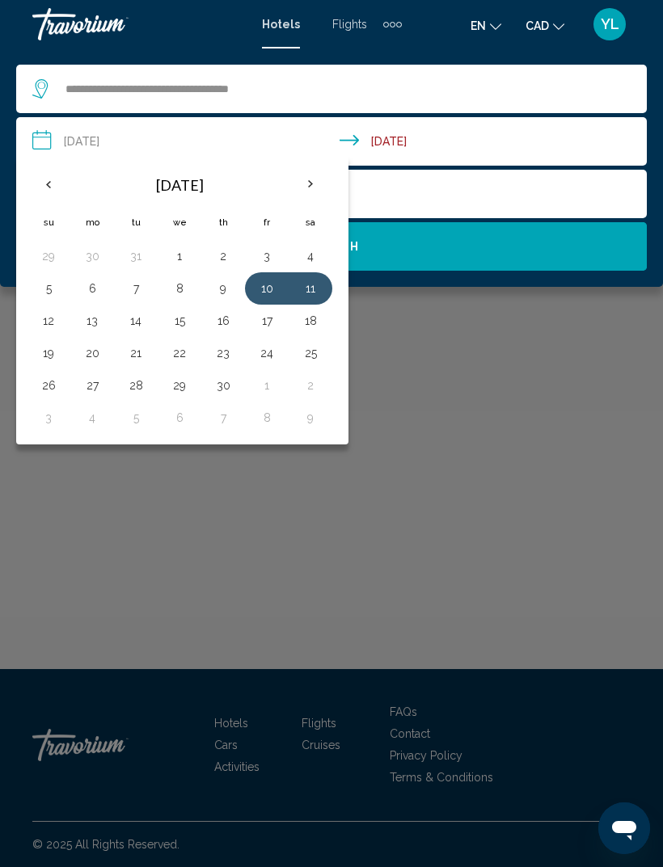
click at [99, 290] on button "6" at bounding box center [92, 288] width 26 height 23
click at [314, 288] on button "11" at bounding box center [310, 288] width 26 height 23
type input "**********"
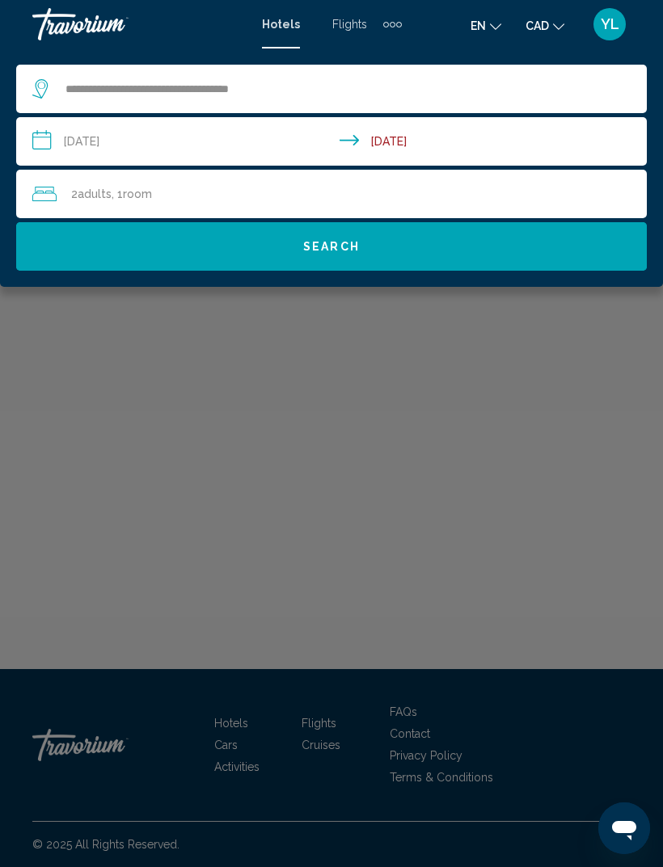
click at [358, 251] on span "Search" at bounding box center [331, 247] width 57 height 13
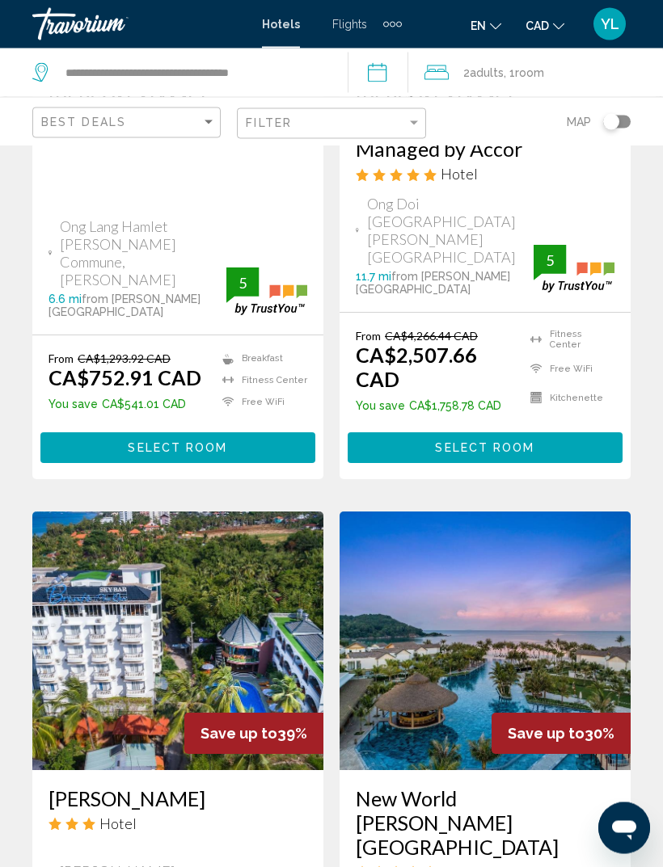
scroll to position [3166, 0]
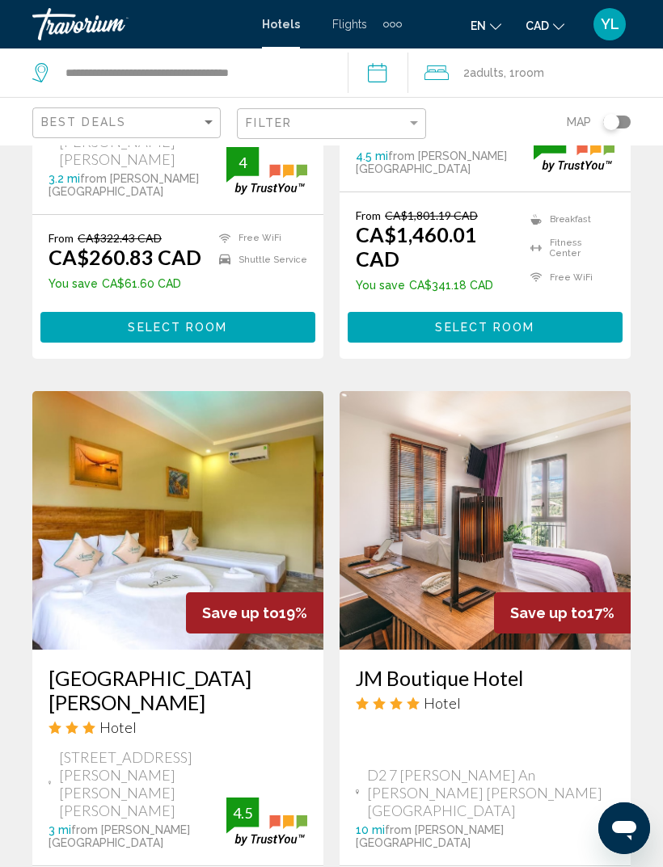
scroll to position [3119, 0]
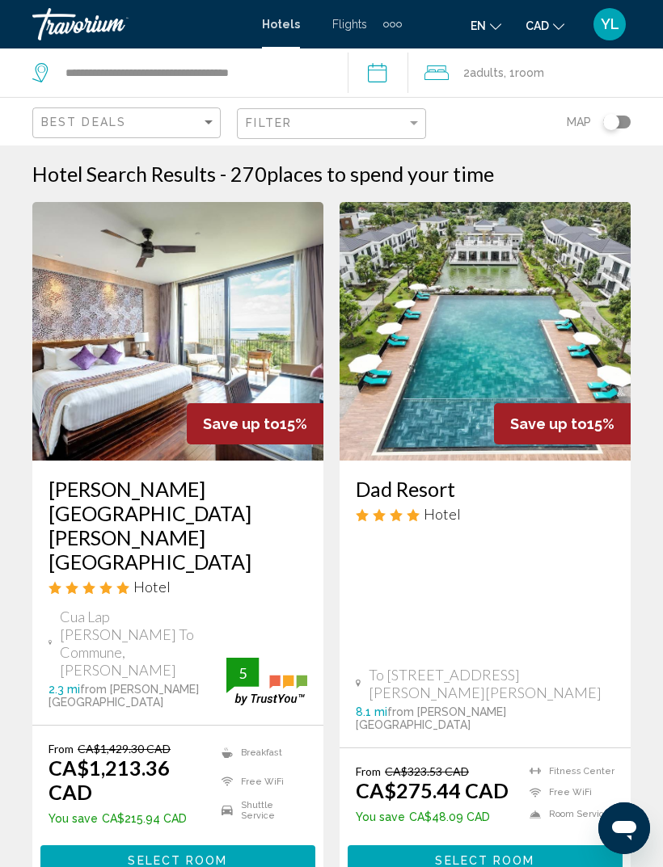
click at [387, 23] on div "Extra navigation items" at bounding box center [392, 24] width 19 height 24
click at [377, 118] on span "Activities" at bounding box center [365, 112] width 45 height 13
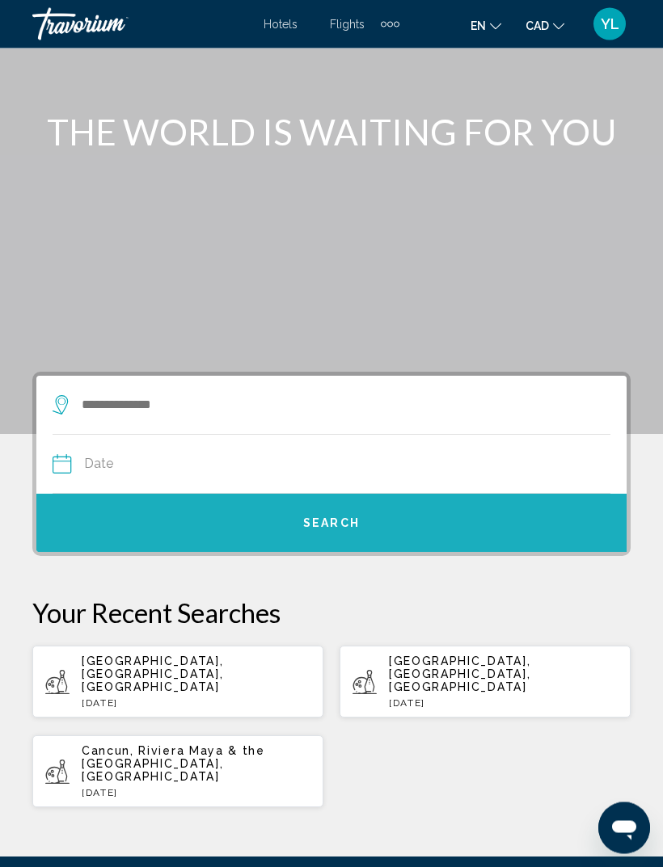
scroll to position [51, 0]
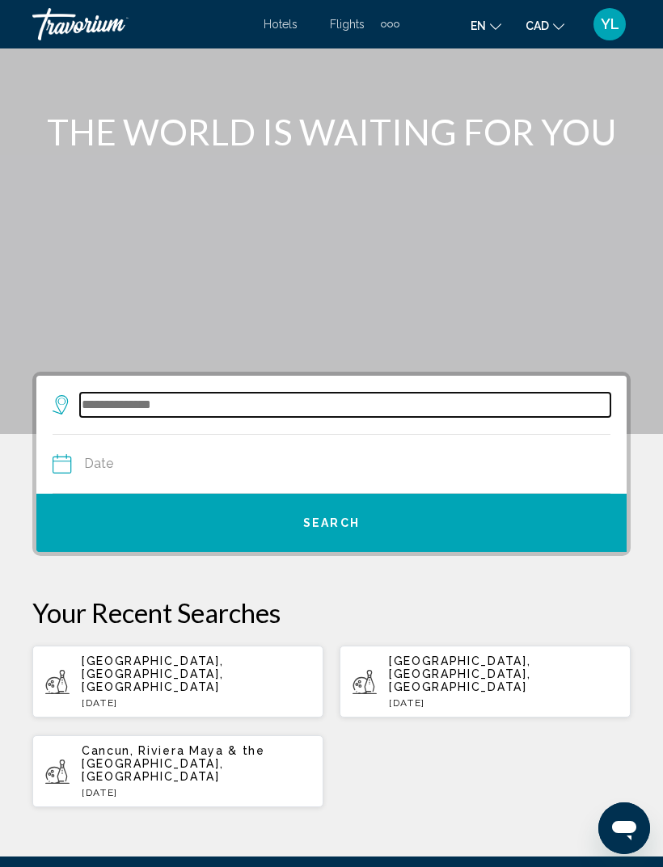
click at [380, 403] on input "Search widget" at bounding box center [345, 405] width 530 height 24
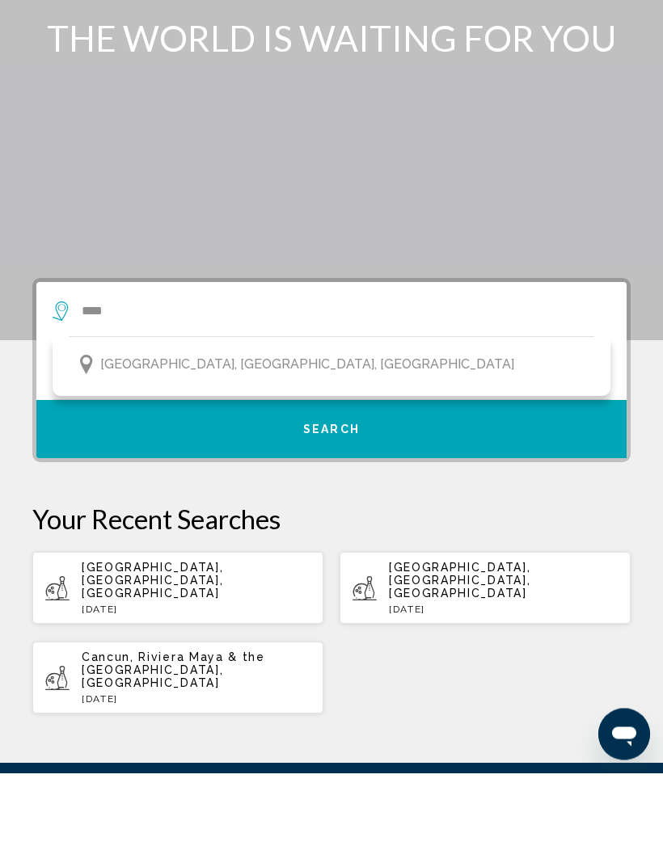
click at [284, 444] on button "Toronto, Ontario, Canada" at bounding box center [331, 459] width 525 height 31
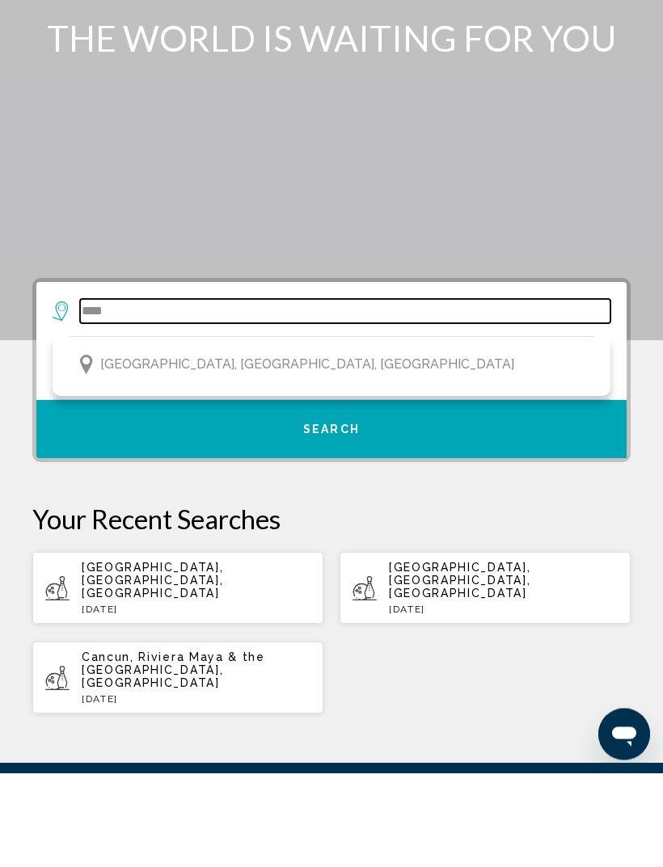
type input "**********"
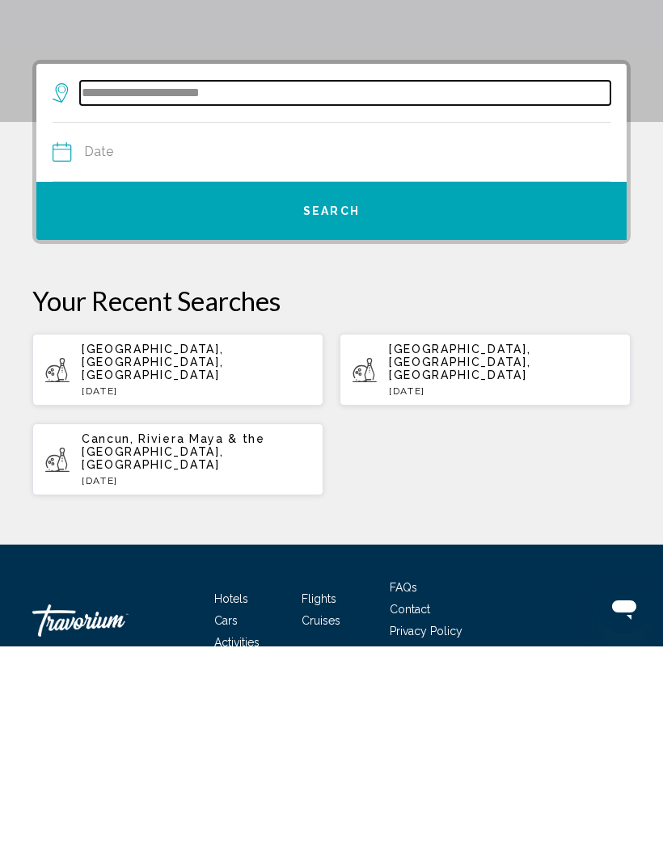
scroll to position [150, 0]
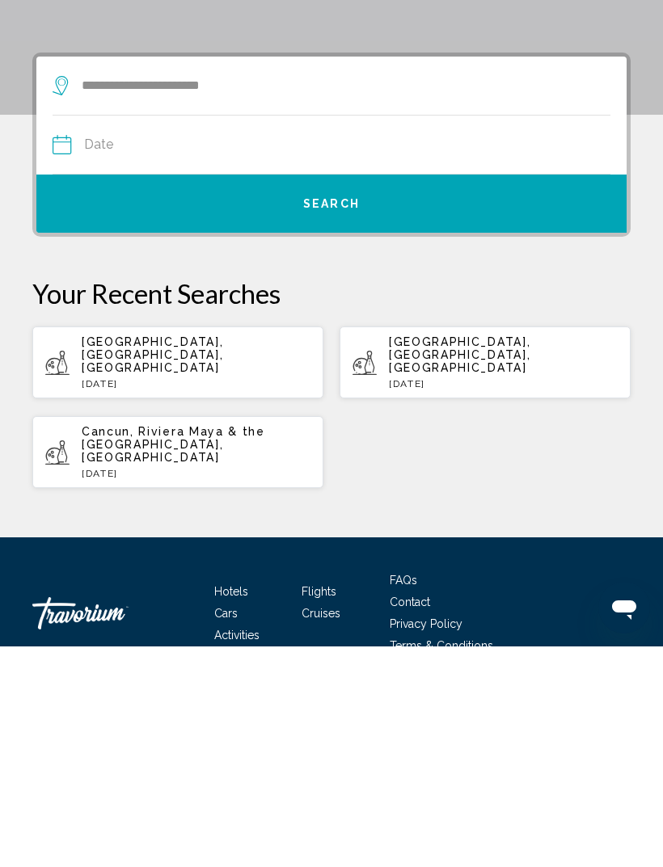
click at [294, 336] on input "Date" at bounding box center [190, 367] width 285 height 63
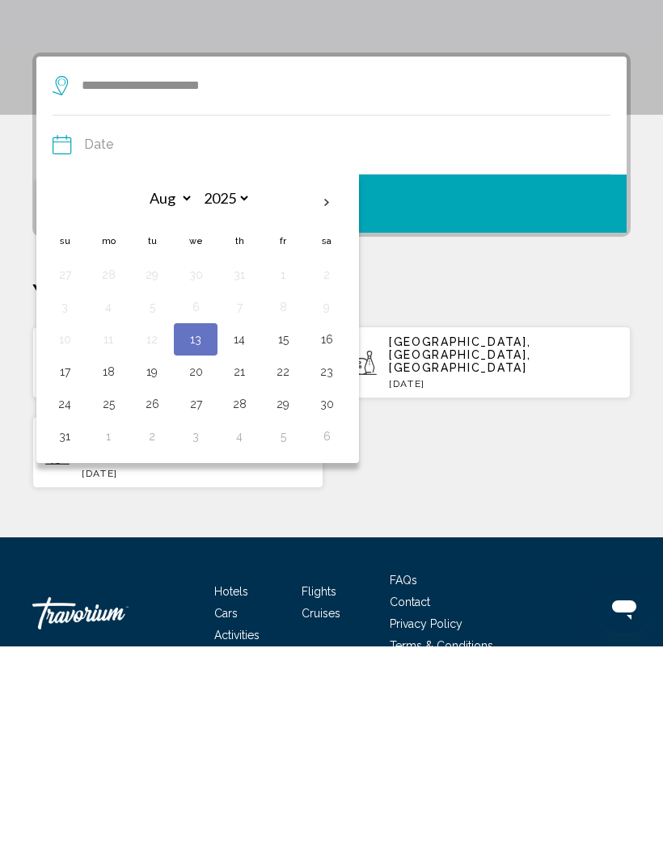
scroll to position [145, 0]
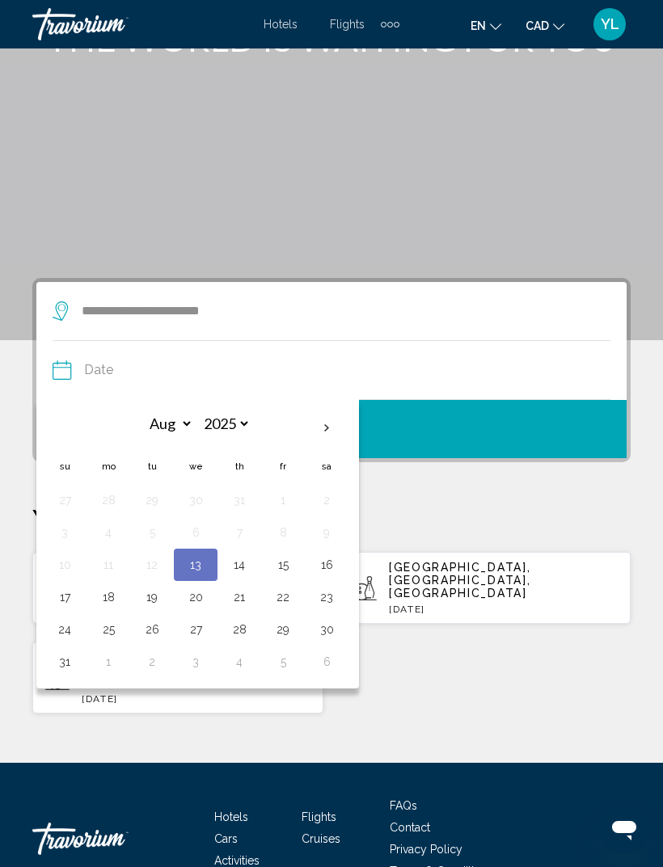
click at [109, 599] on button "18" at bounding box center [108, 597] width 26 height 23
type input "**********"
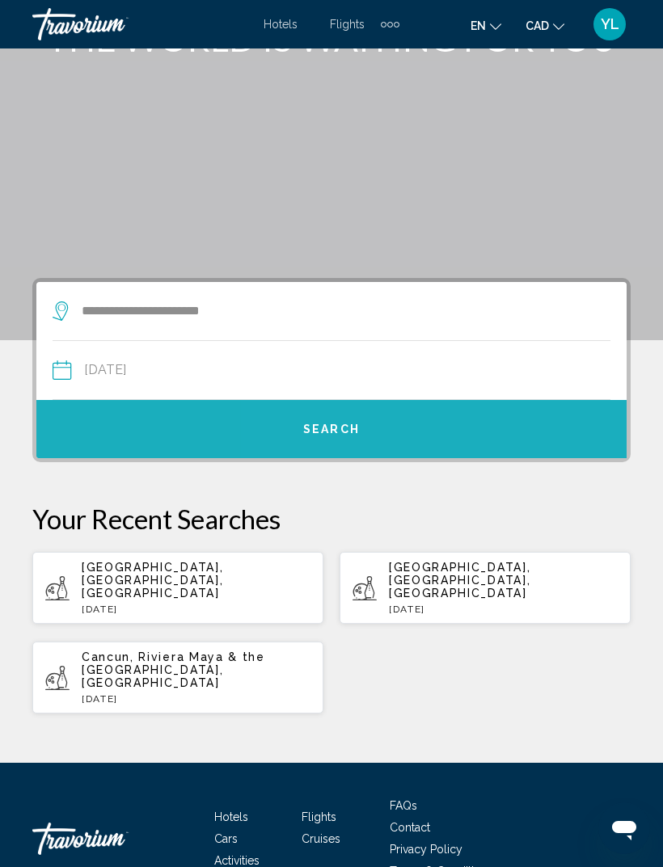
click at [370, 434] on button "Search" at bounding box center [331, 429] width 590 height 58
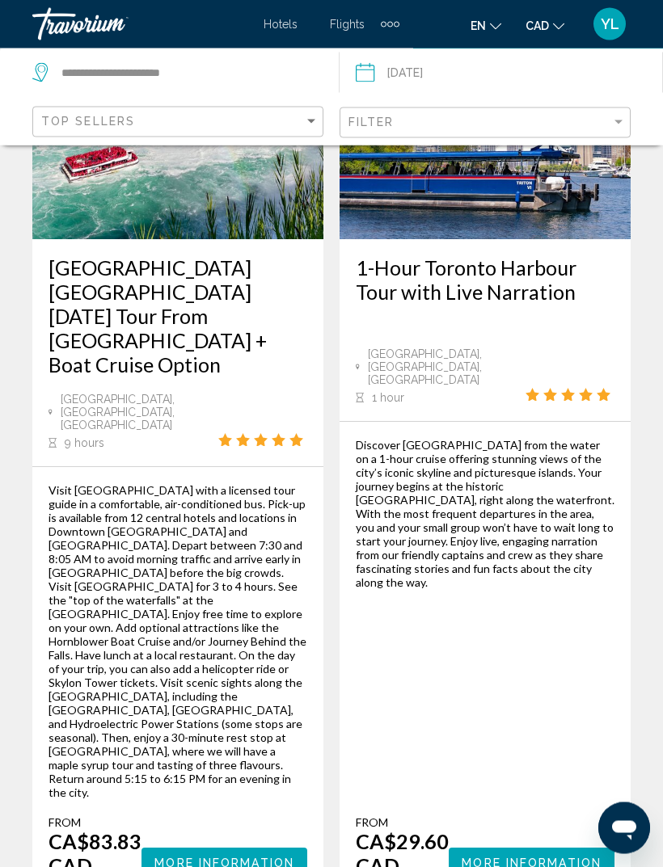
scroll to position [1026, 0]
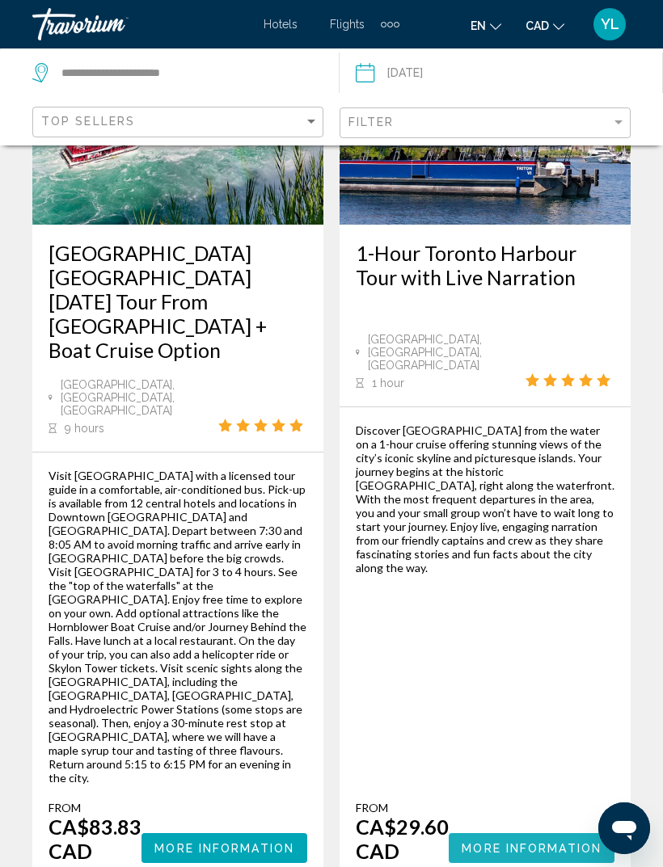
click at [559, 842] on span "More Information" at bounding box center [531, 848] width 140 height 13
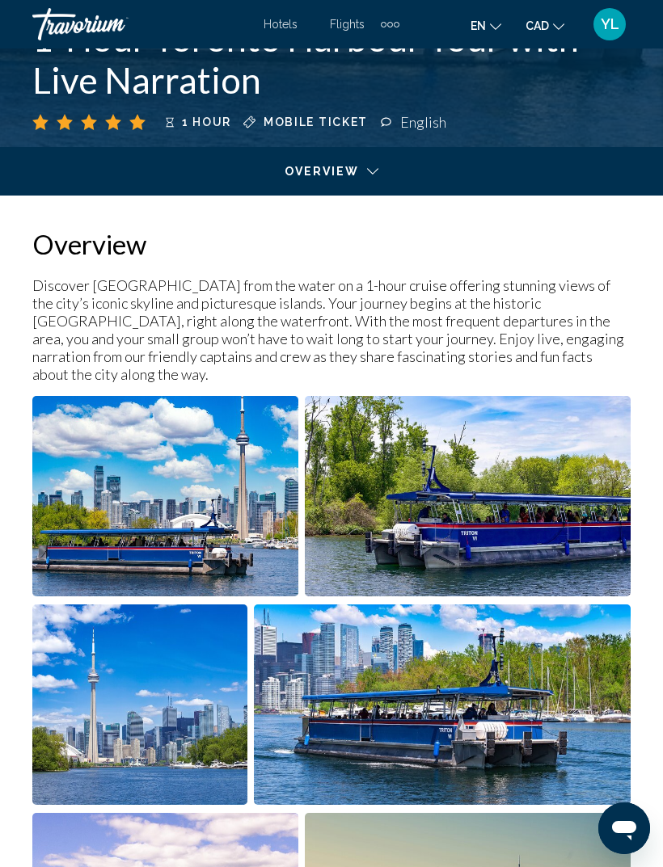
scroll to position [632, 0]
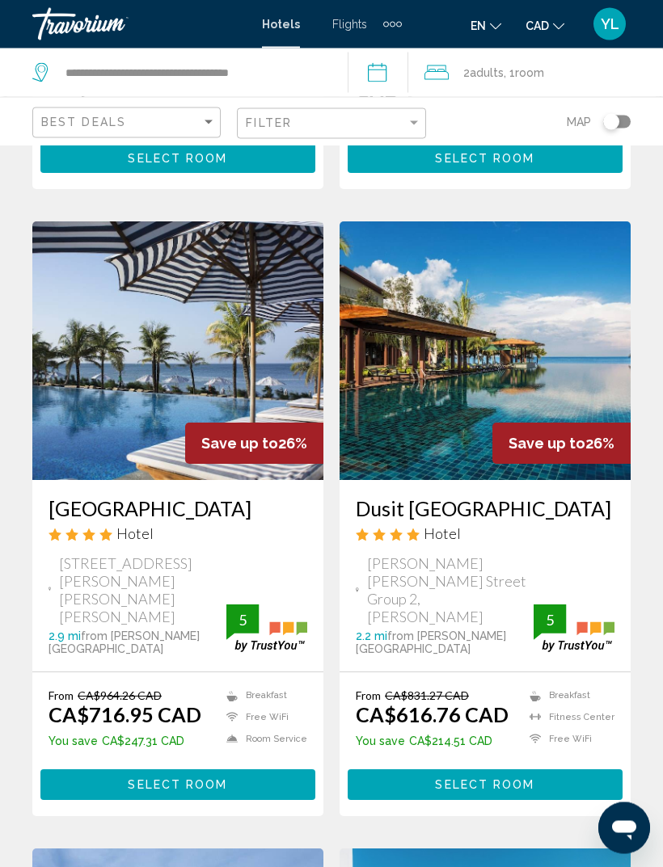
scroll to position [619, 0]
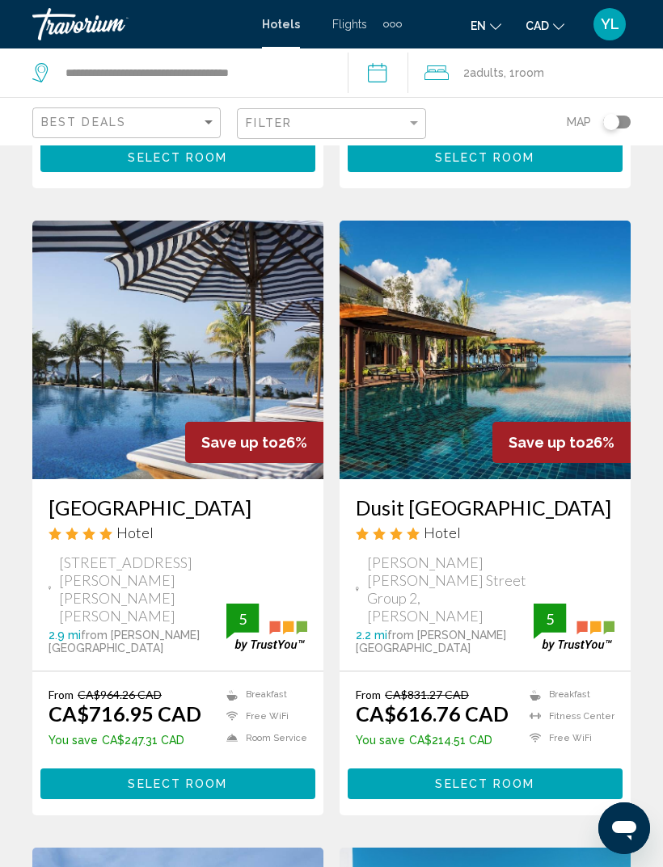
click at [282, 495] on h3 "Cassia Cottage Resort and Spa" at bounding box center [177, 507] width 259 height 24
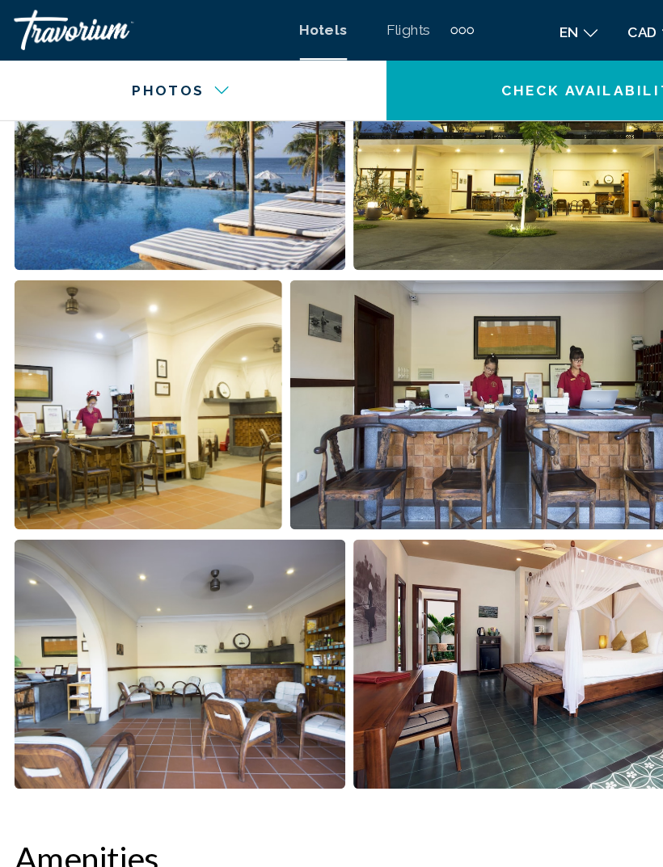
scroll to position [1197, 0]
